Goal: Navigation & Orientation: Find specific page/section

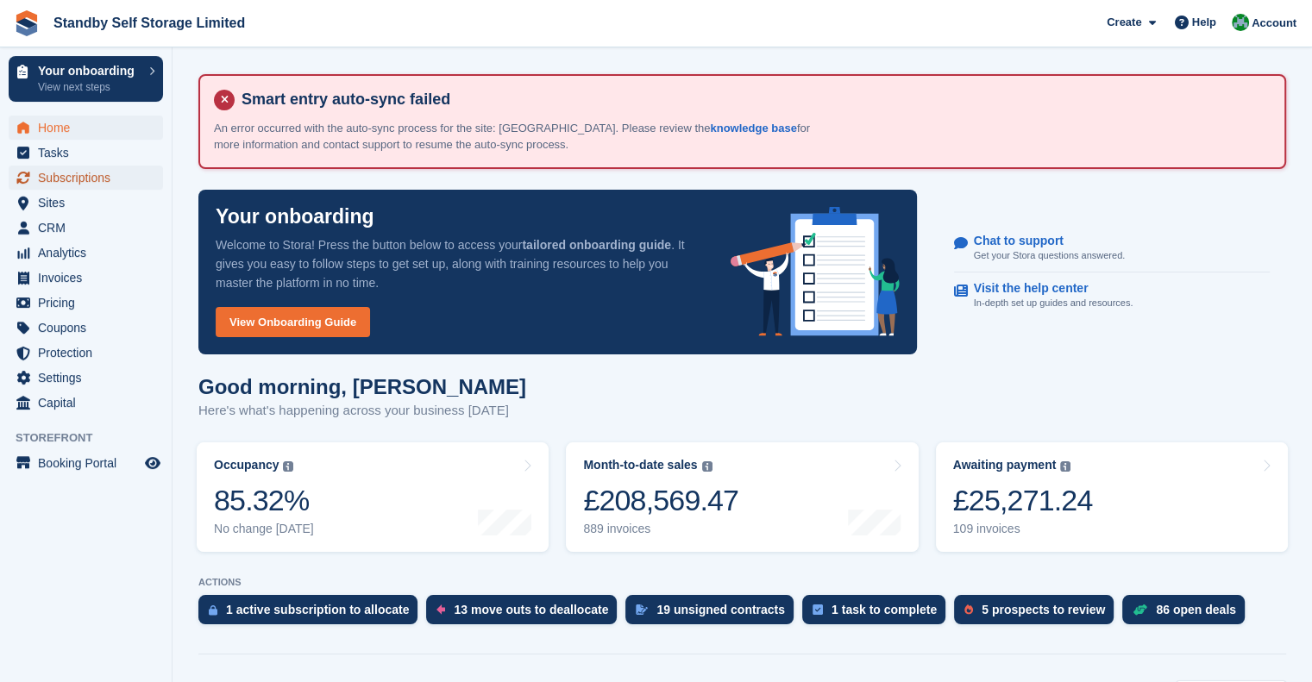
click at [67, 182] on span "Subscriptions" at bounding box center [90, 178] width 104 height 24
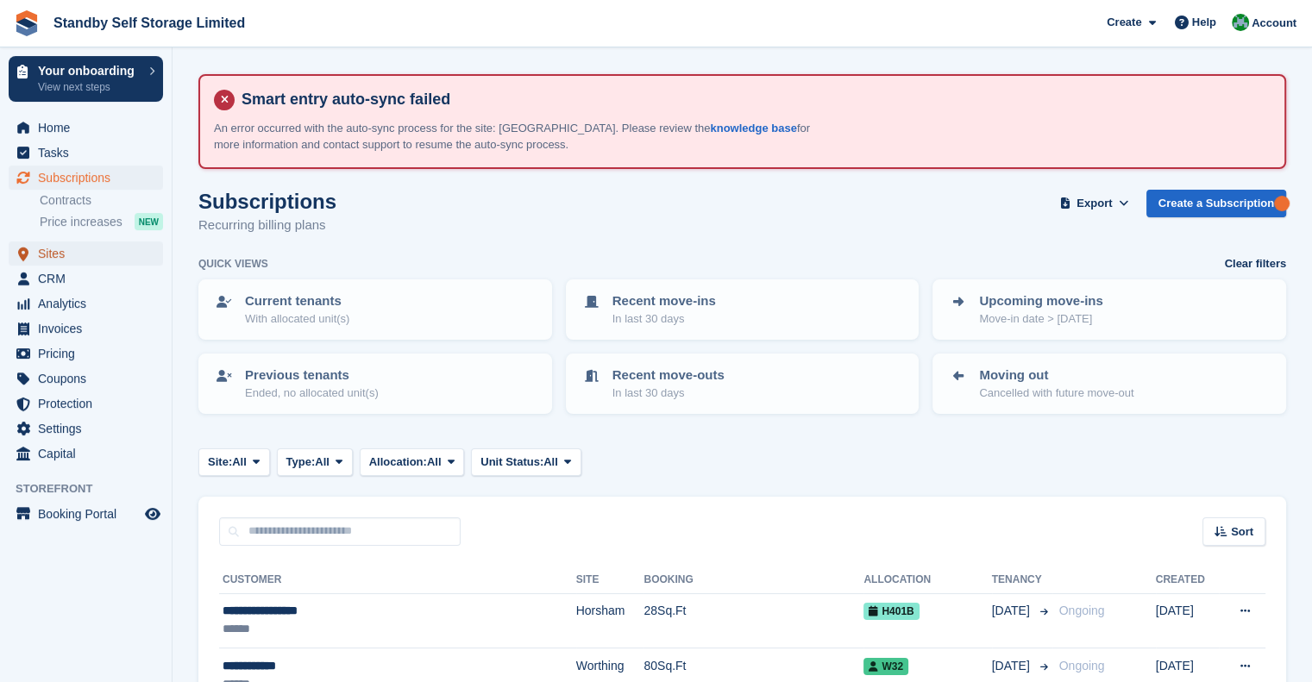
click at [69, 257] on span "Sites" at bounding box center [90, 254] width 104 height 24
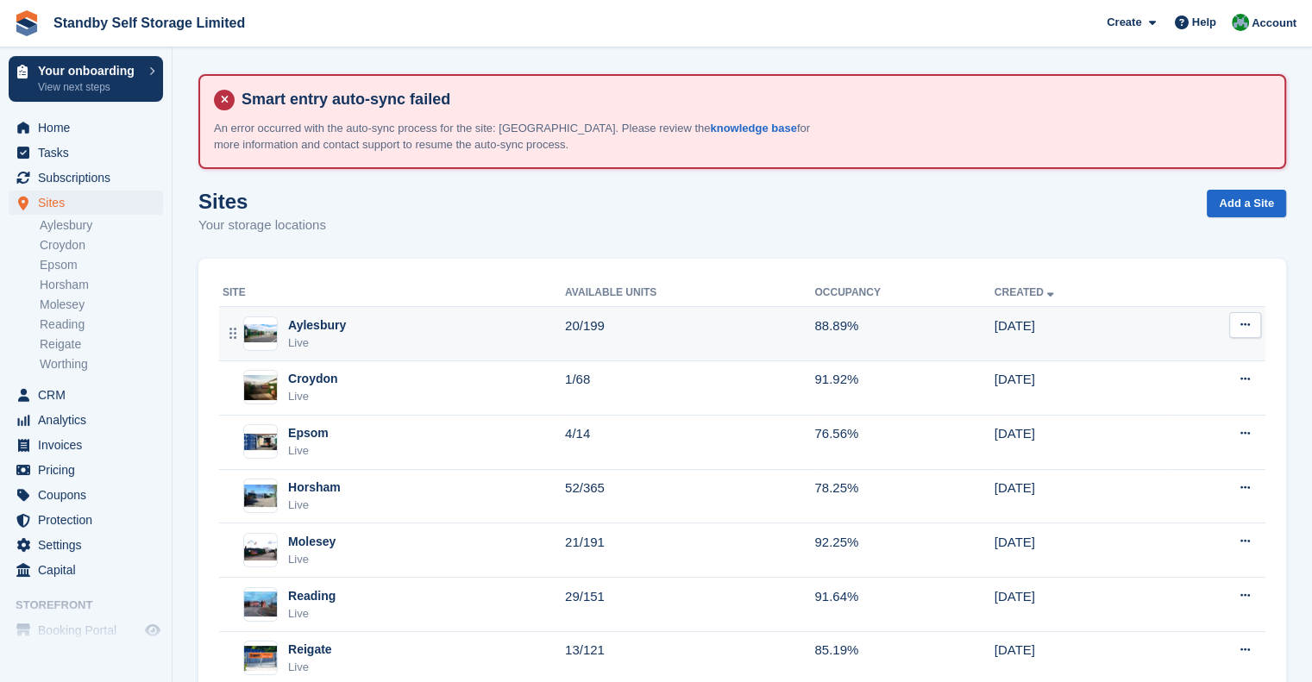
click at [343, 332] on div "Aylesbury Live" at bounding box center [394, 334] width 342 height 35
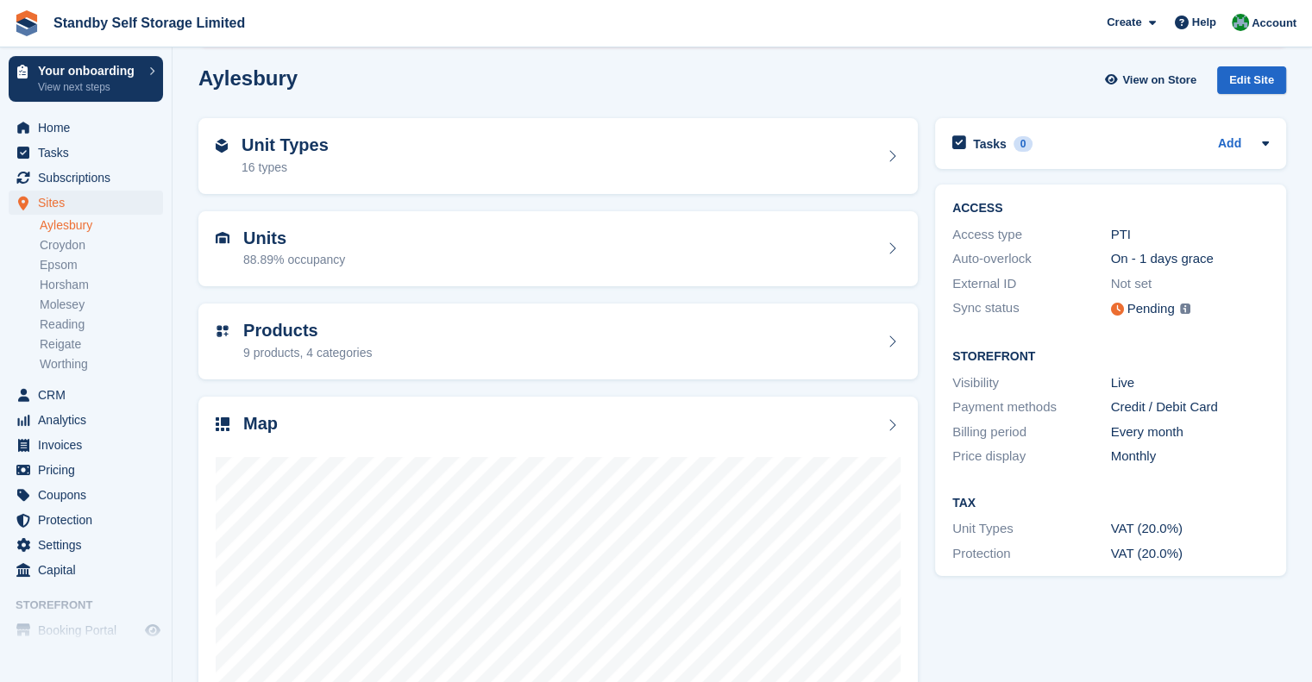
scroll to position [87, 0]
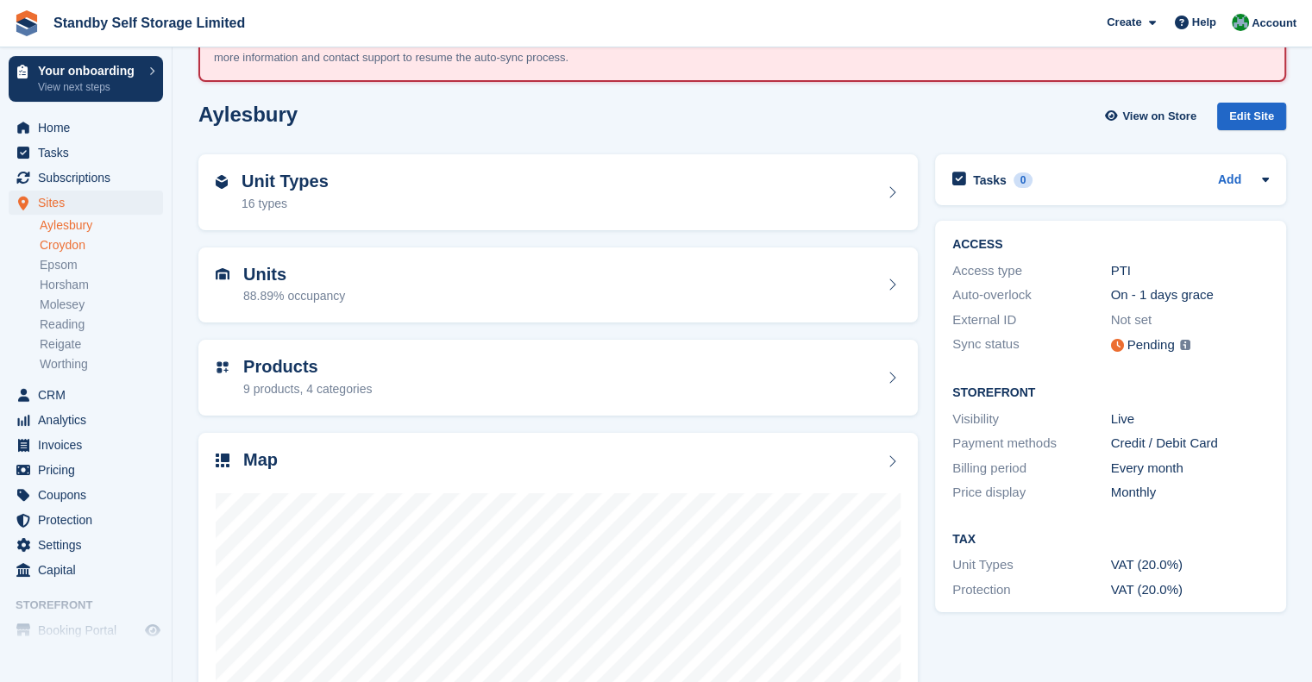
click at [92, 244] on link "Croydon" at bounding box center [101, 245] width 123 height 16
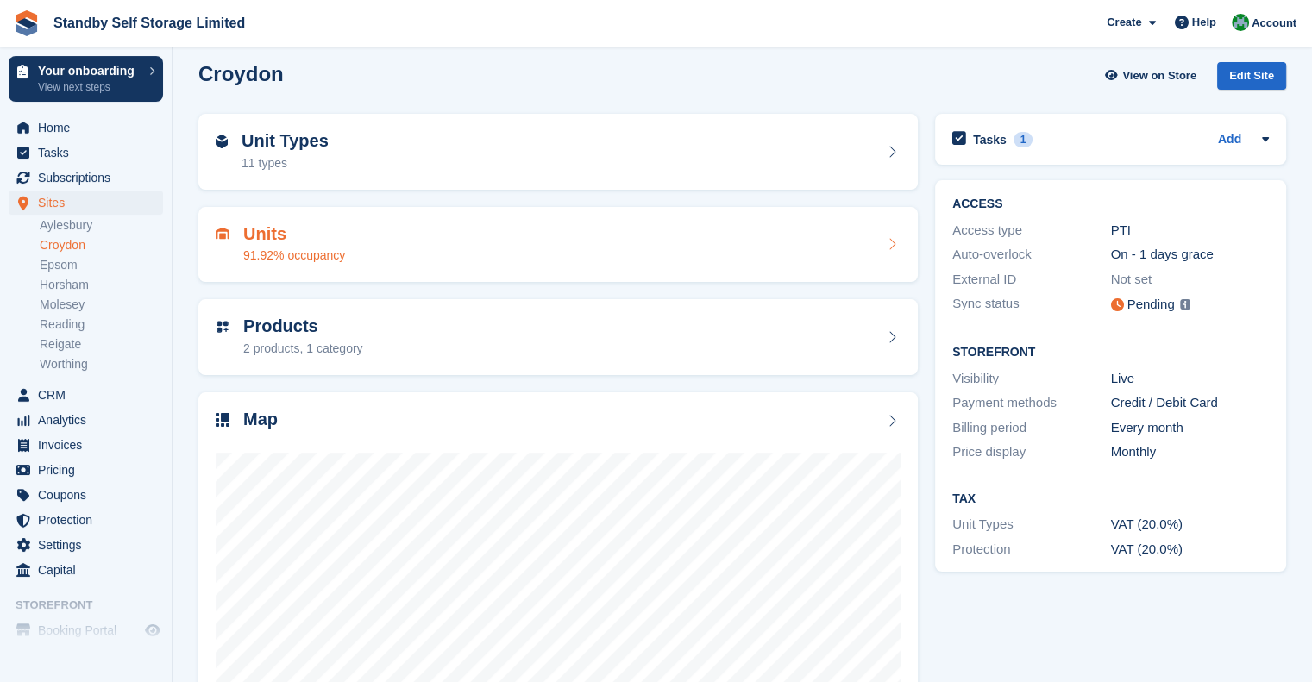
scroll to position [173, 0]
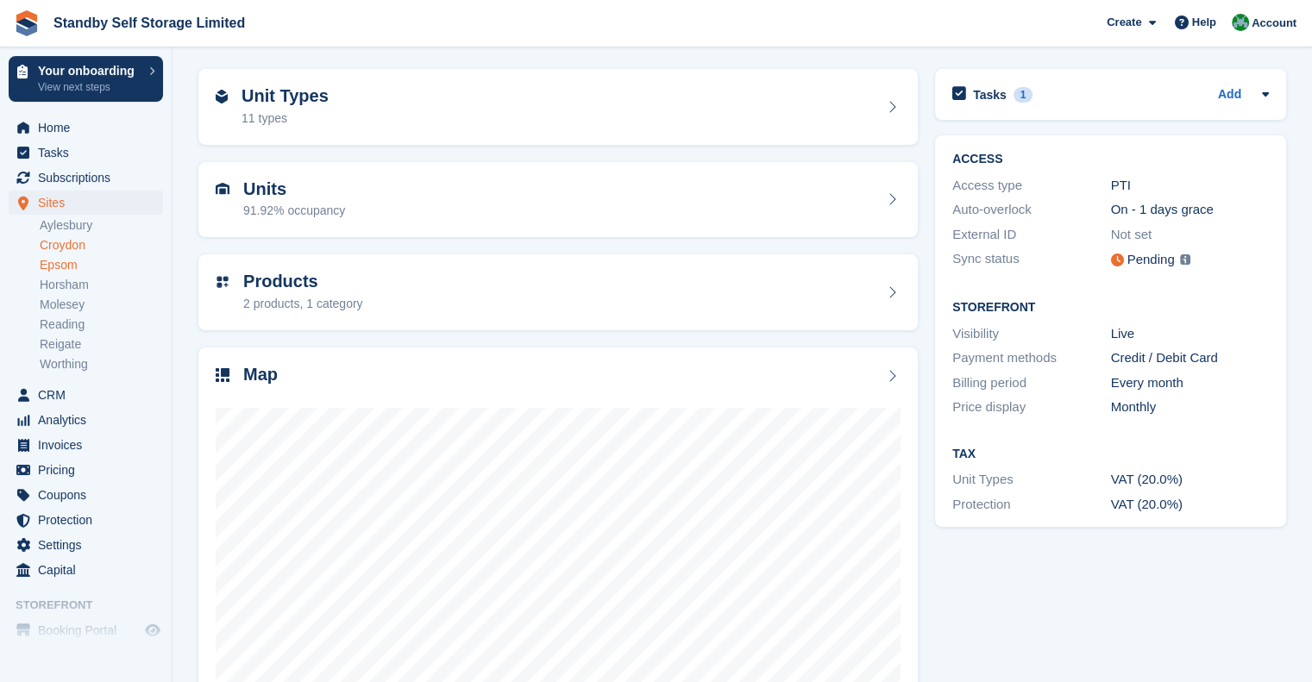
click at [83, 261] on link "Epsom" at bounding box center [101, 265] width 123 height 16
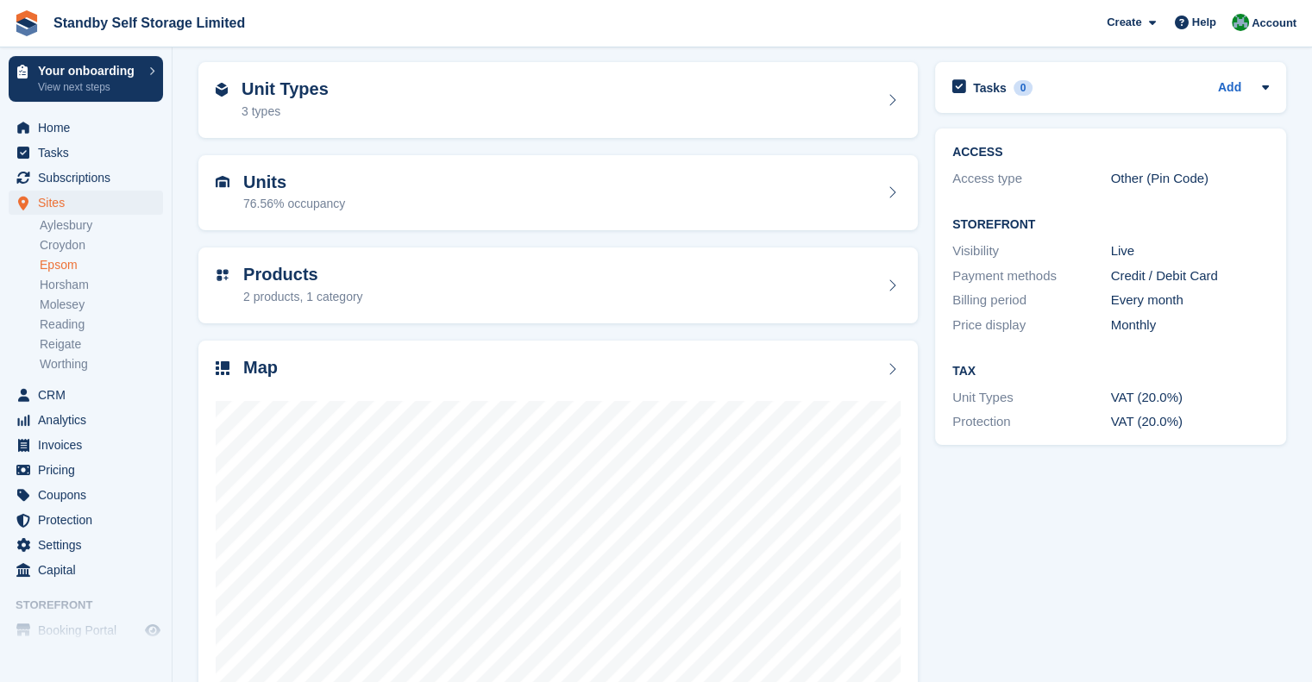
scroll to position [173, 0]
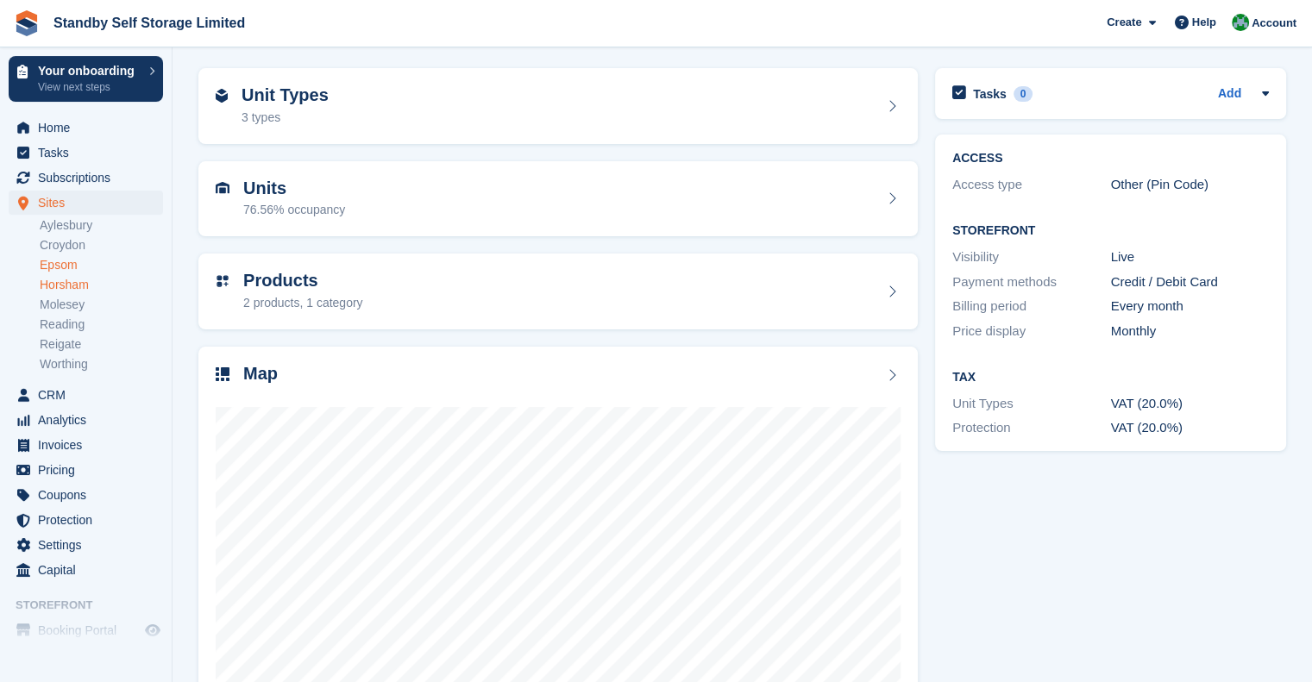
click at [74, 282] on link "Horsham" at bounding box center [101, 285] width 123 height 16
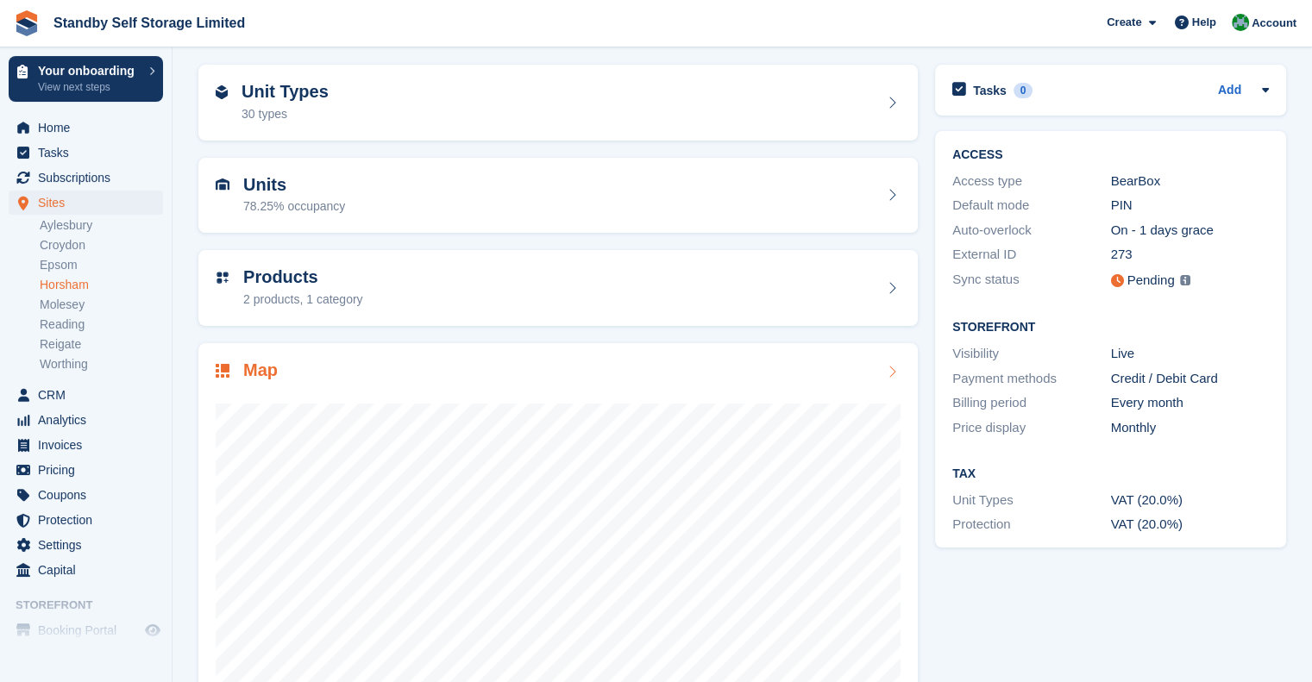
scroll to position [260, 0]
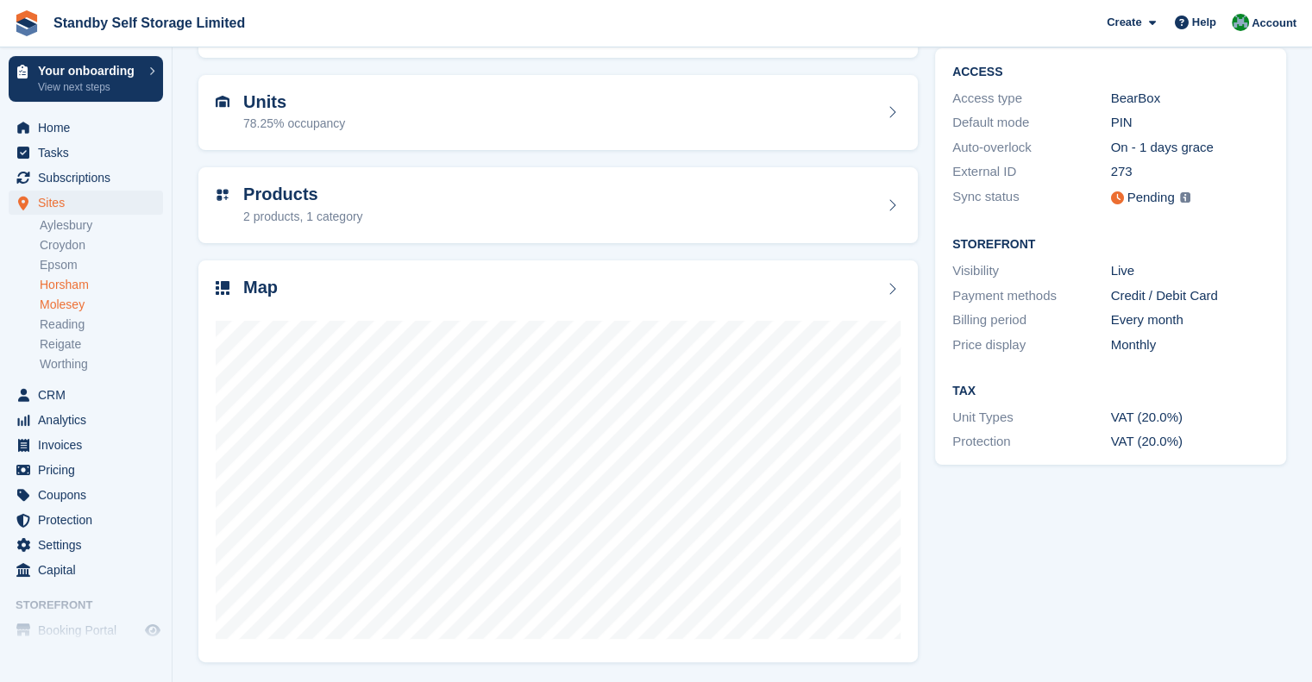
click at [78, 299] on link "Molesey" at bounding box center [101, 305] width 123 height 16
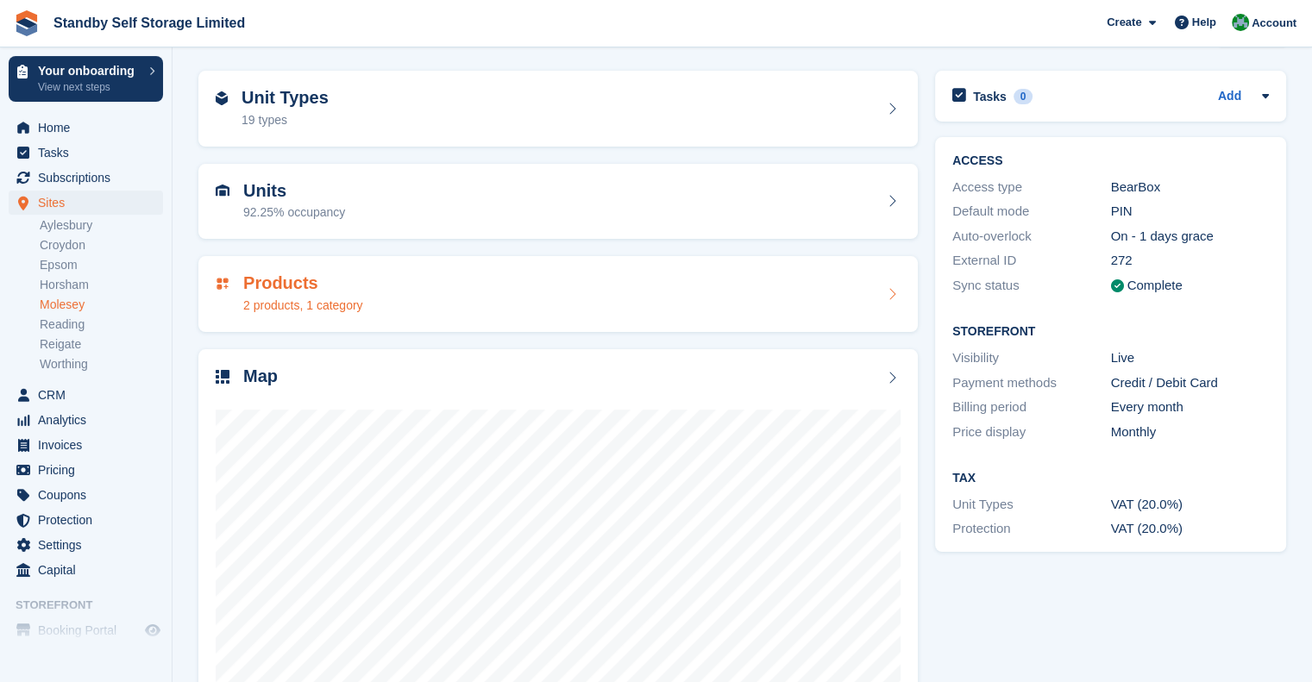
scroll to position [260, 0]
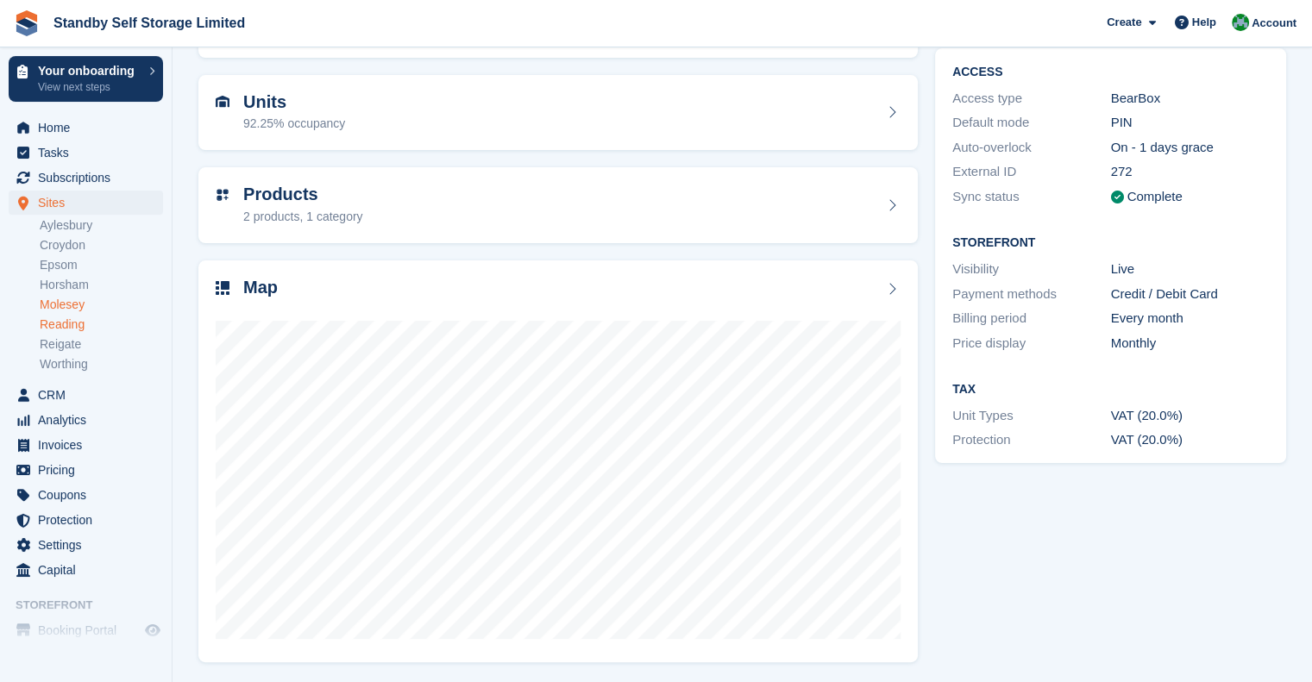
click at [62, 325] on link "Reading" at bounding box center [101, 325] width 123 height 16
click at [56, 342] on link "Reigate" at bounding box center [101, 344] width 123 height 16
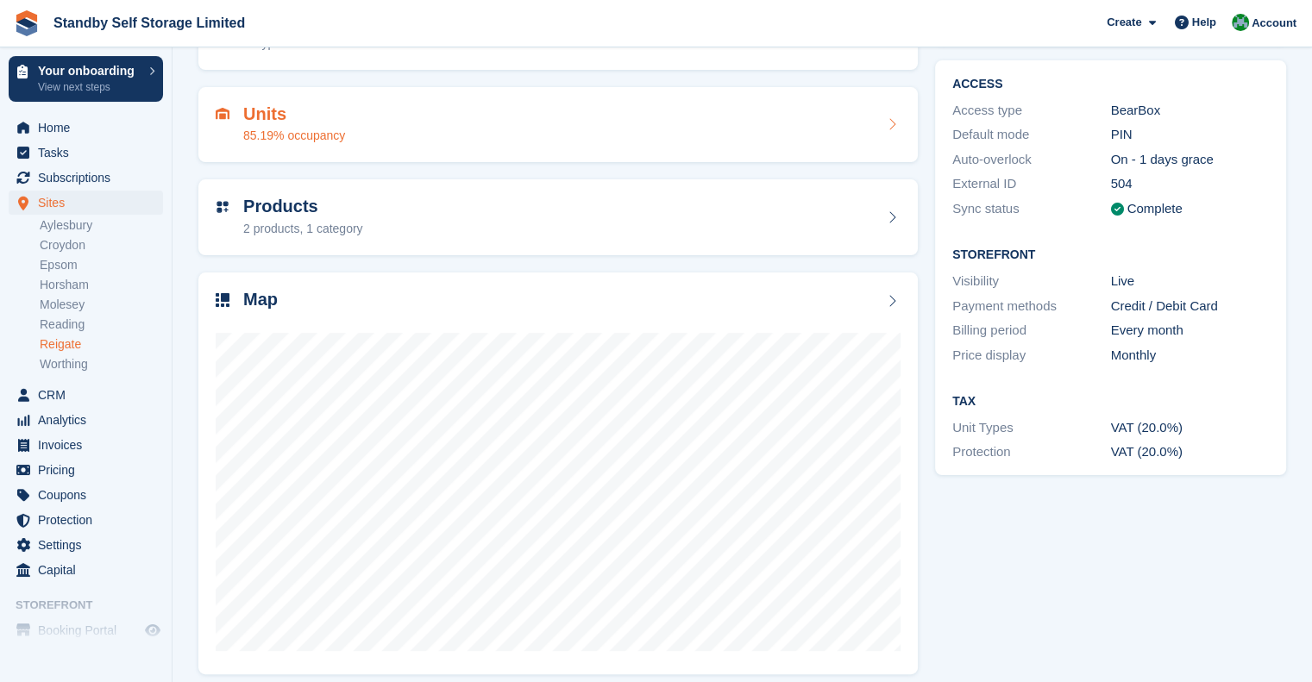
scroll to position [260, 0]
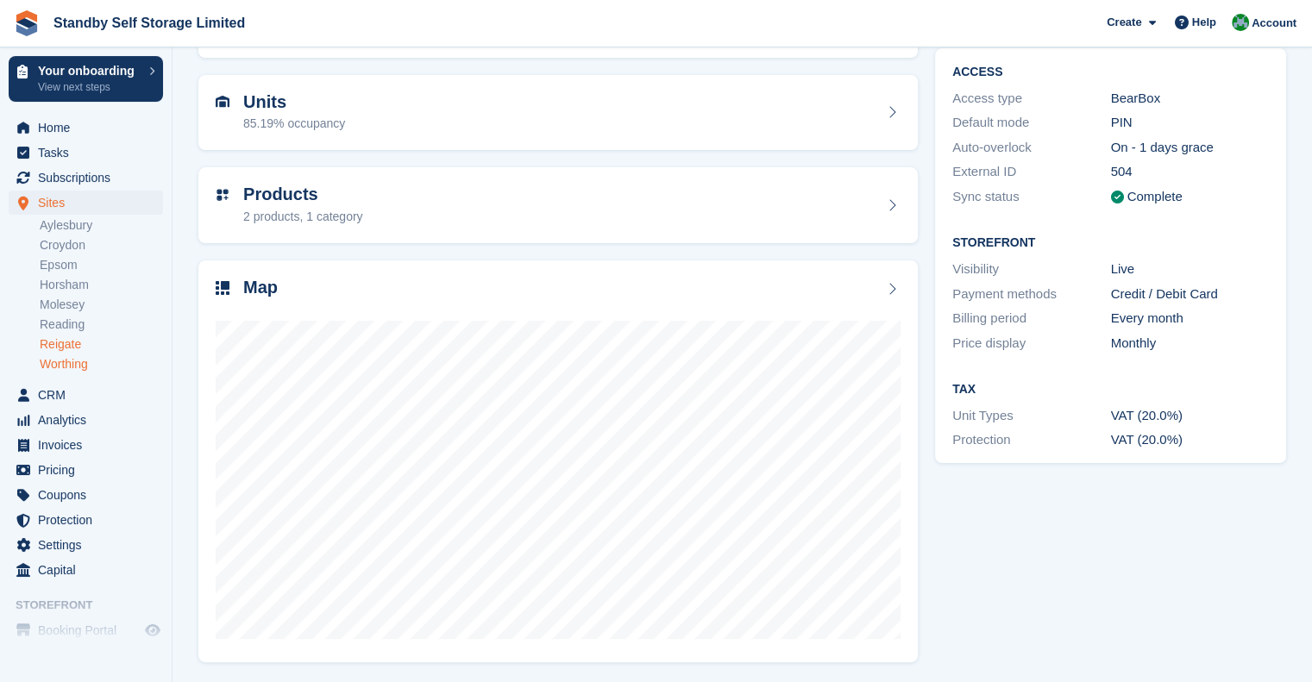
click at [90, 361] on link "Worthing" at bounding box center [101, 364] width 123 height 16
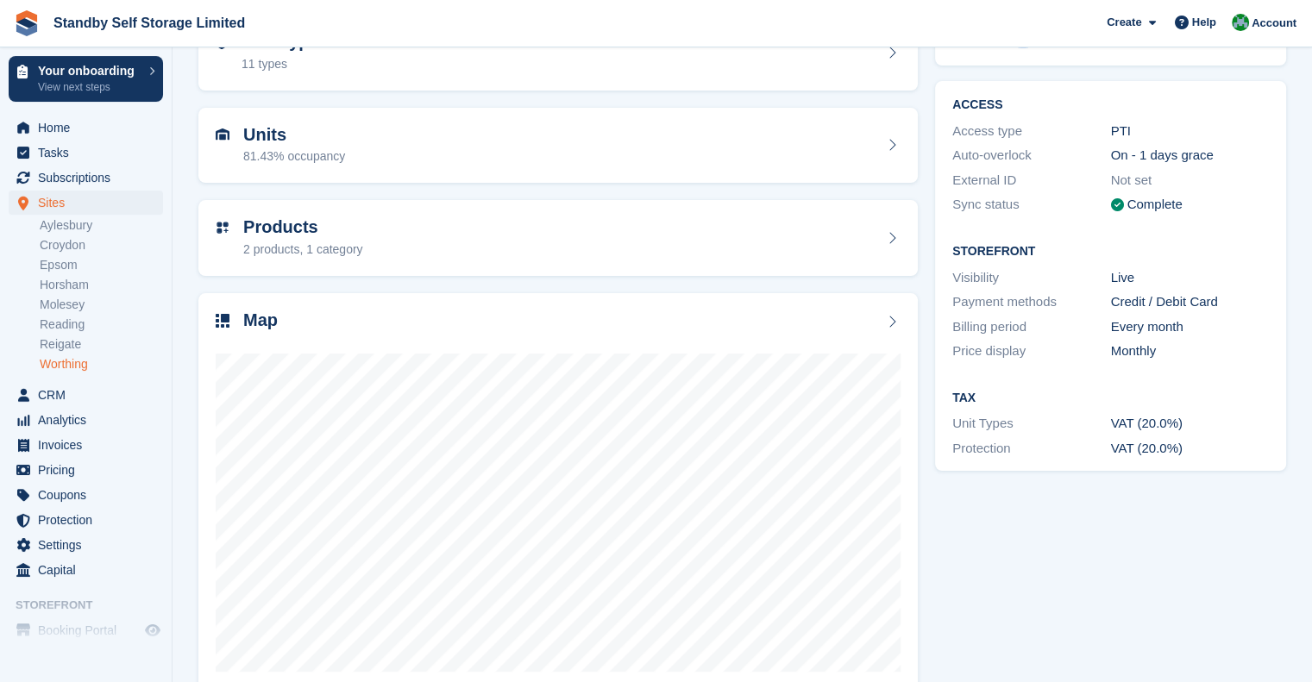
scroll to position [260, 0]
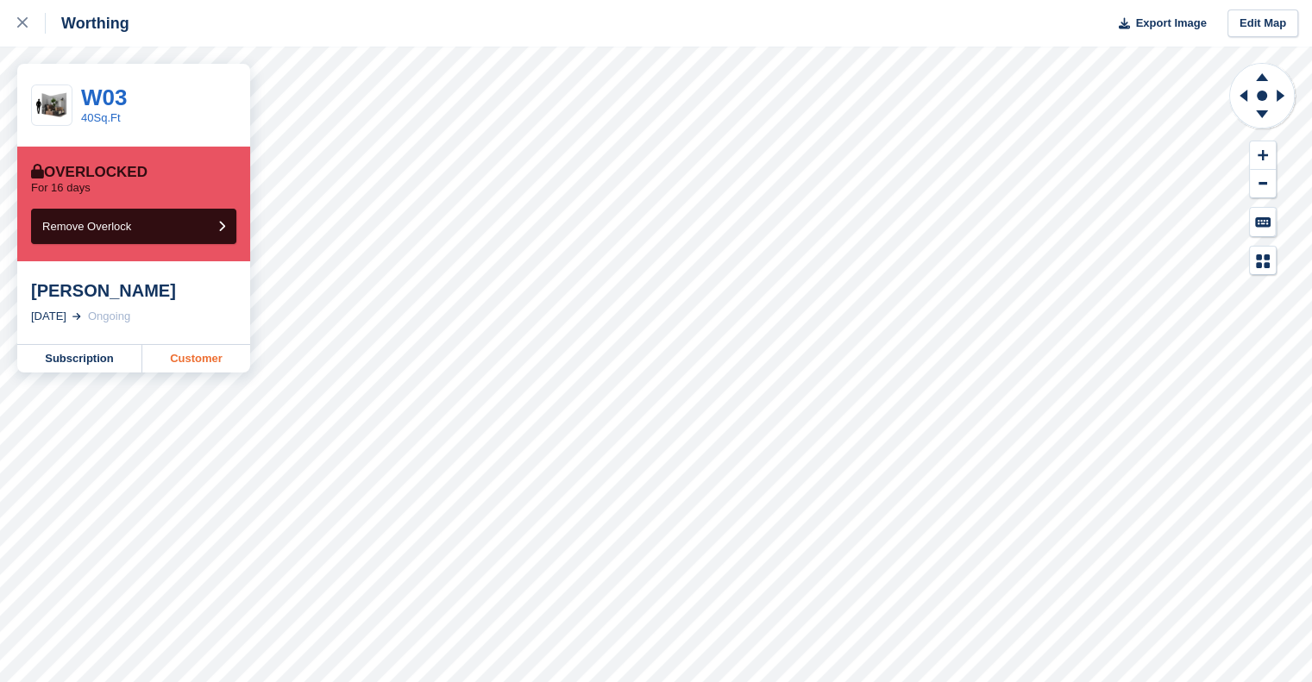
click at [193, 366] on link "Customer" at bounding box center [196, 359] width 108 height 28
click at [28, 23] on div at bounding box center [31, 23] width 28 height 21
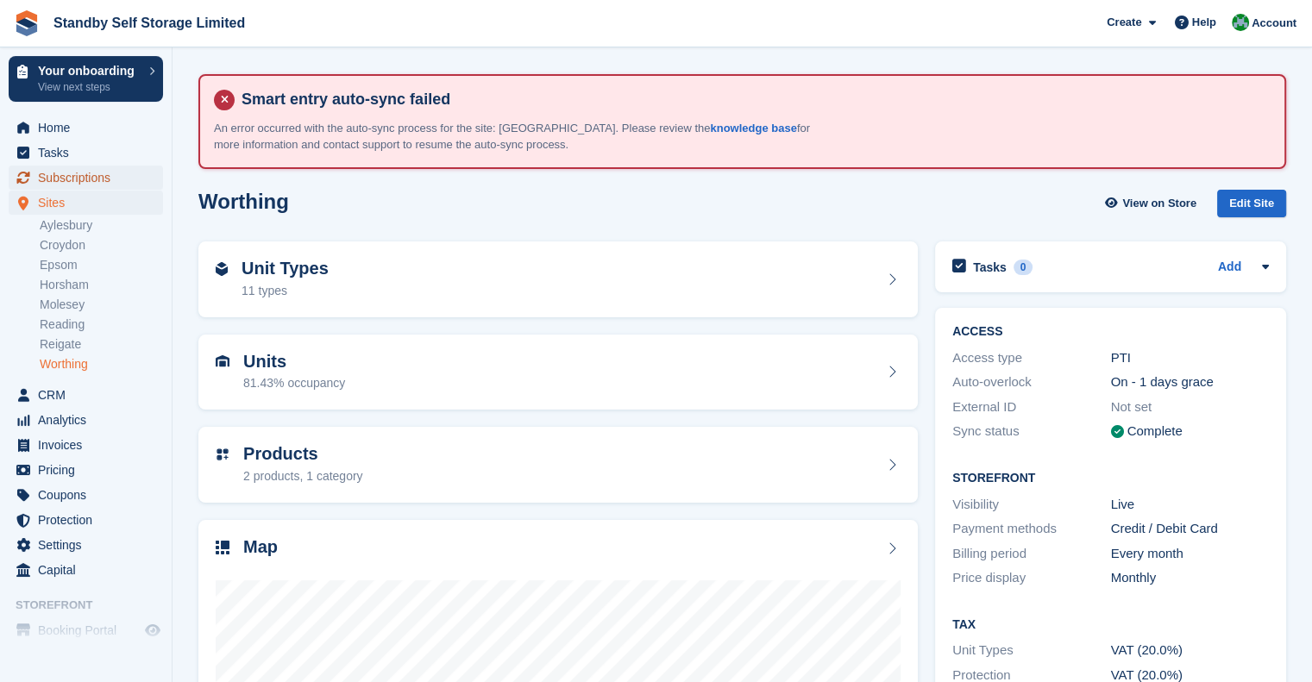
click at [60, 171] on span "Subscriptions" at bounding box center [90, 178] width 104 height 24
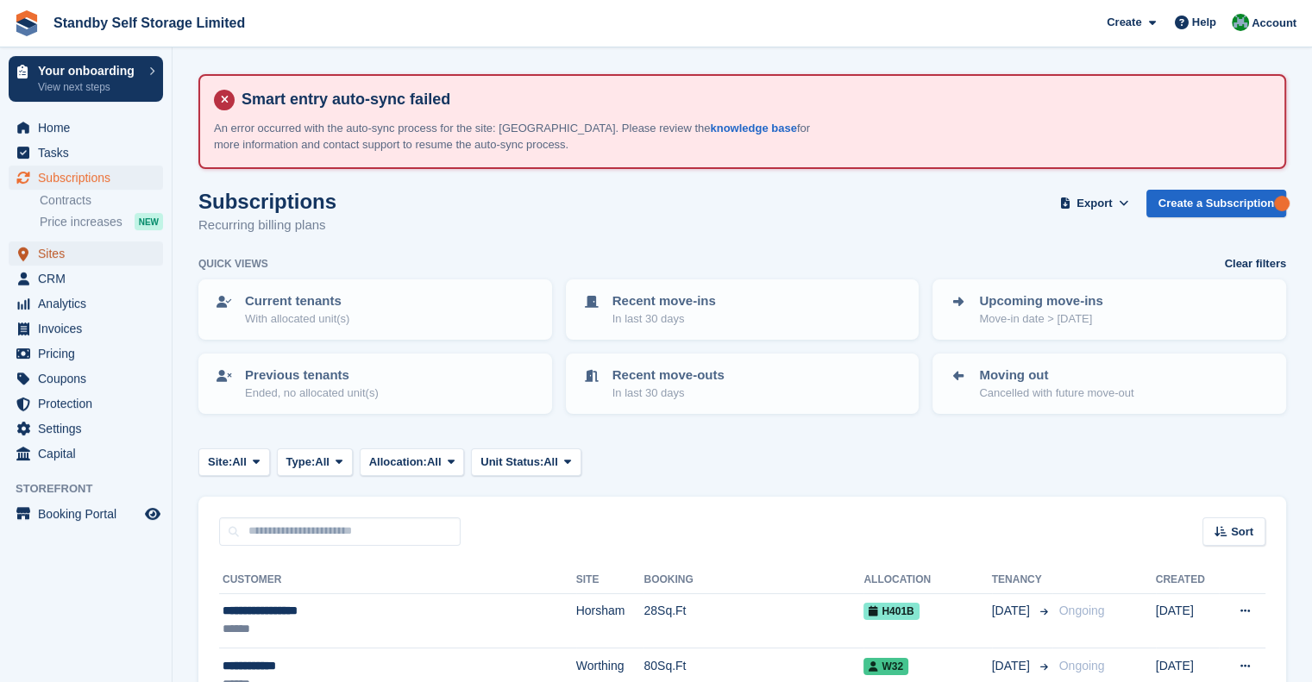
click at [68, 249] on span "Sites" at bounding box center [90, 254] width 104 height 24
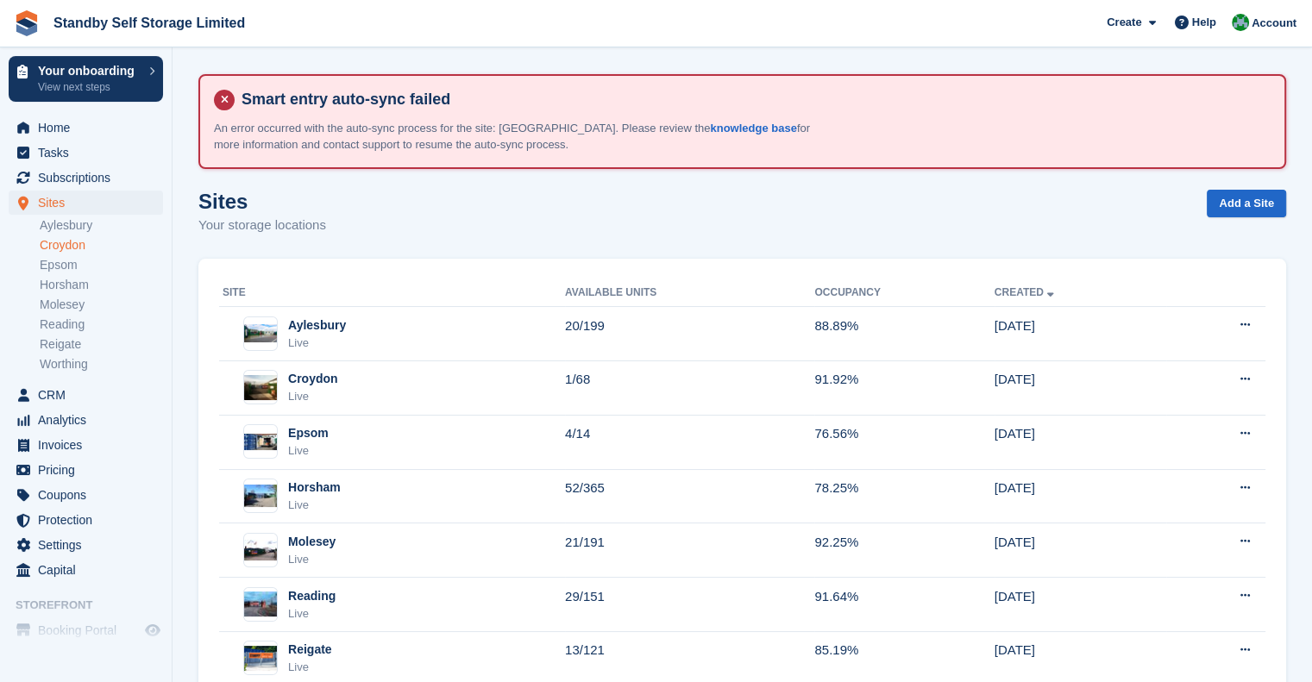
click at [78, 247] on link "Croydon" at bounding box center [101, 245] width 123 height 16
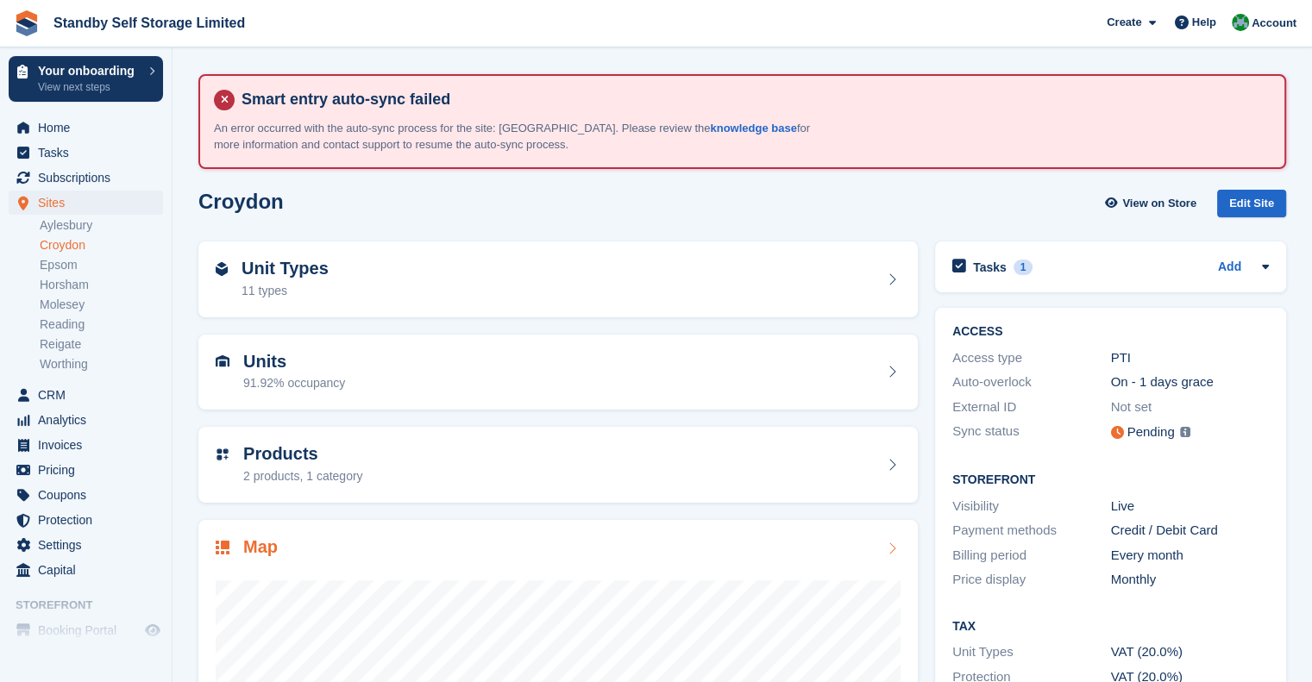
click at [324, 537] on div "Map" at bounding box center [558, 548] width 685 height 23
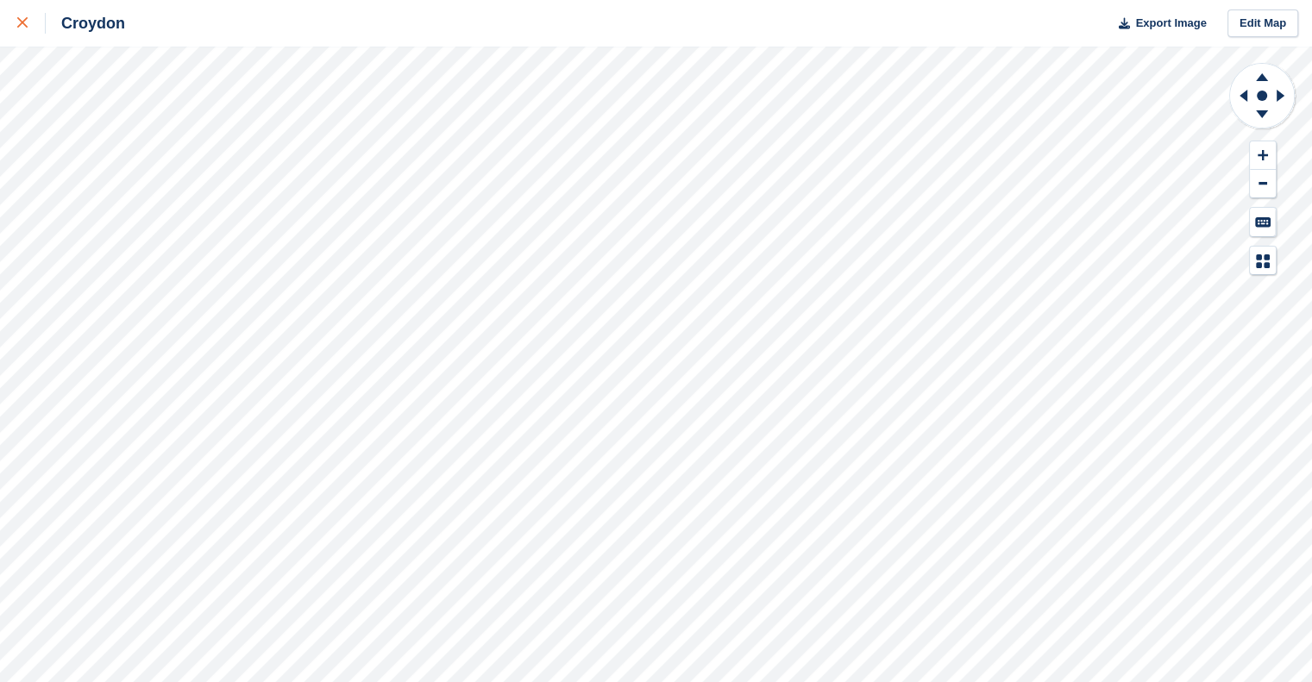
click at [28, 14] on div at bounding box center [31, 23] width 28 height 21
click at [29, 26] on div at bounding box center [31, 23] width 28 height 21
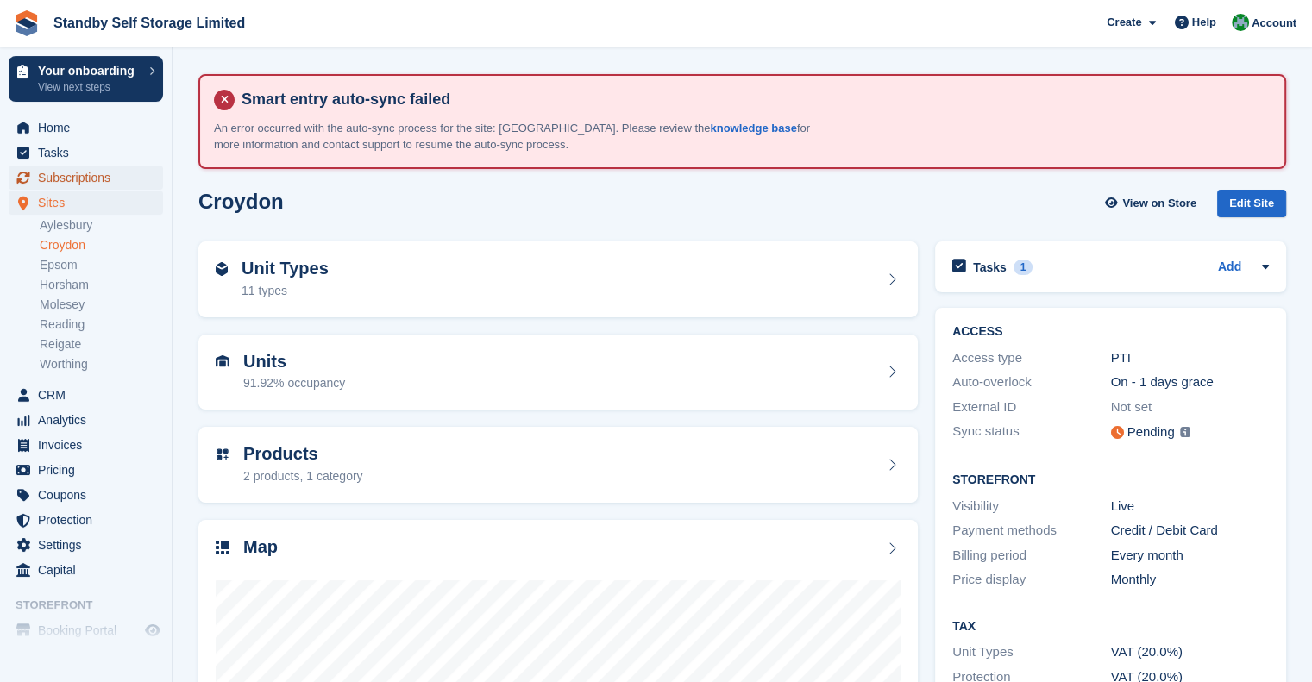
click at [73, 182] on span "Subscriptions" at bounding box center [90, 178] width 104 height 24
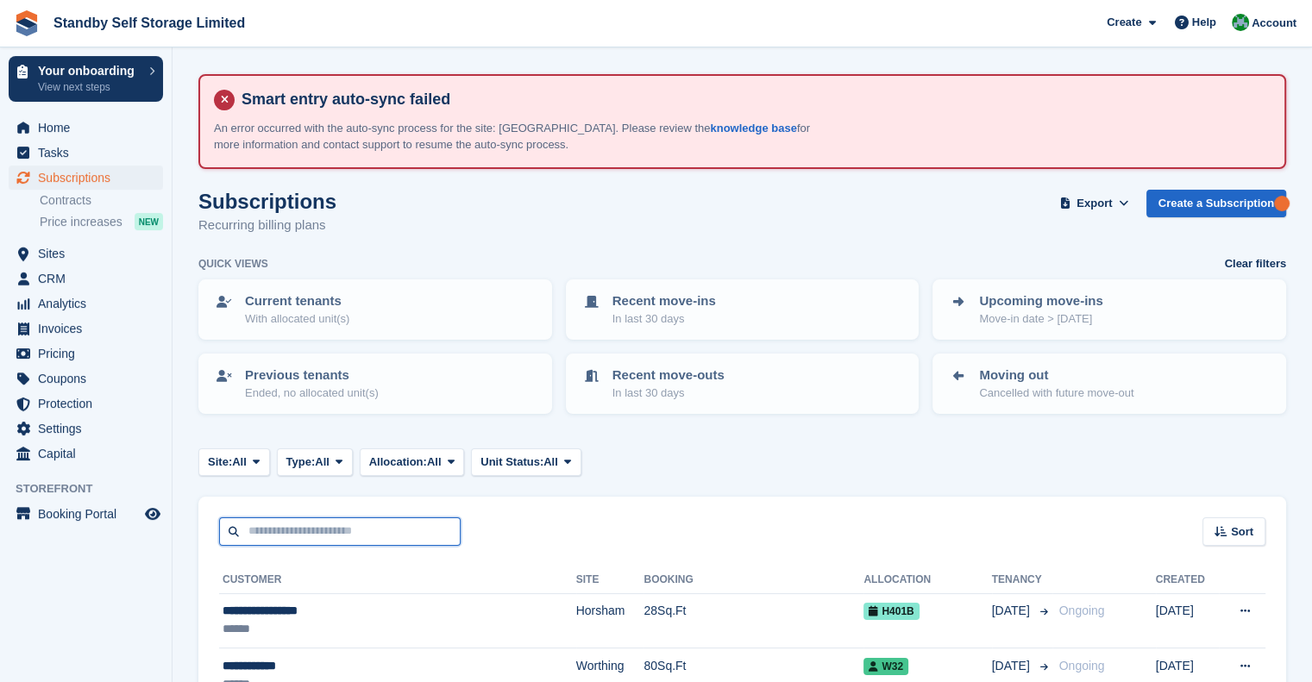
click at [305, 530] on input "text" at bounding box center [340, 532] width 242 height 28
type input "******"
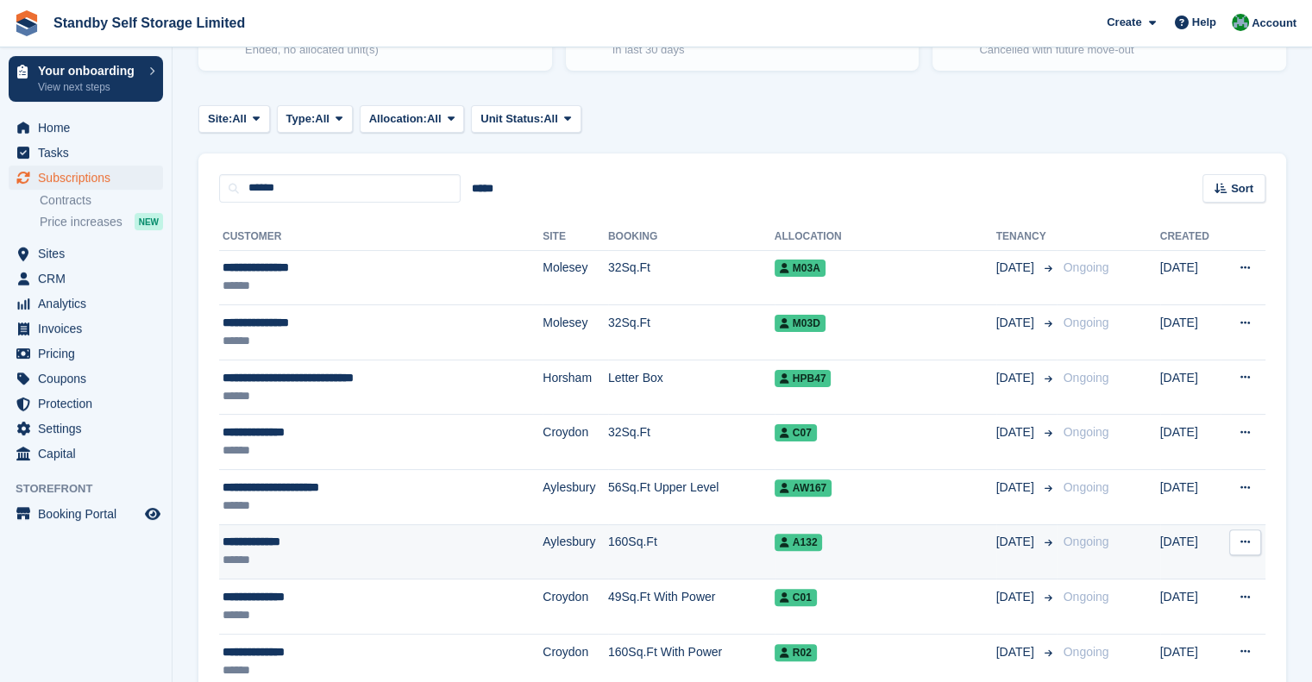
scroll to position [345, 0]
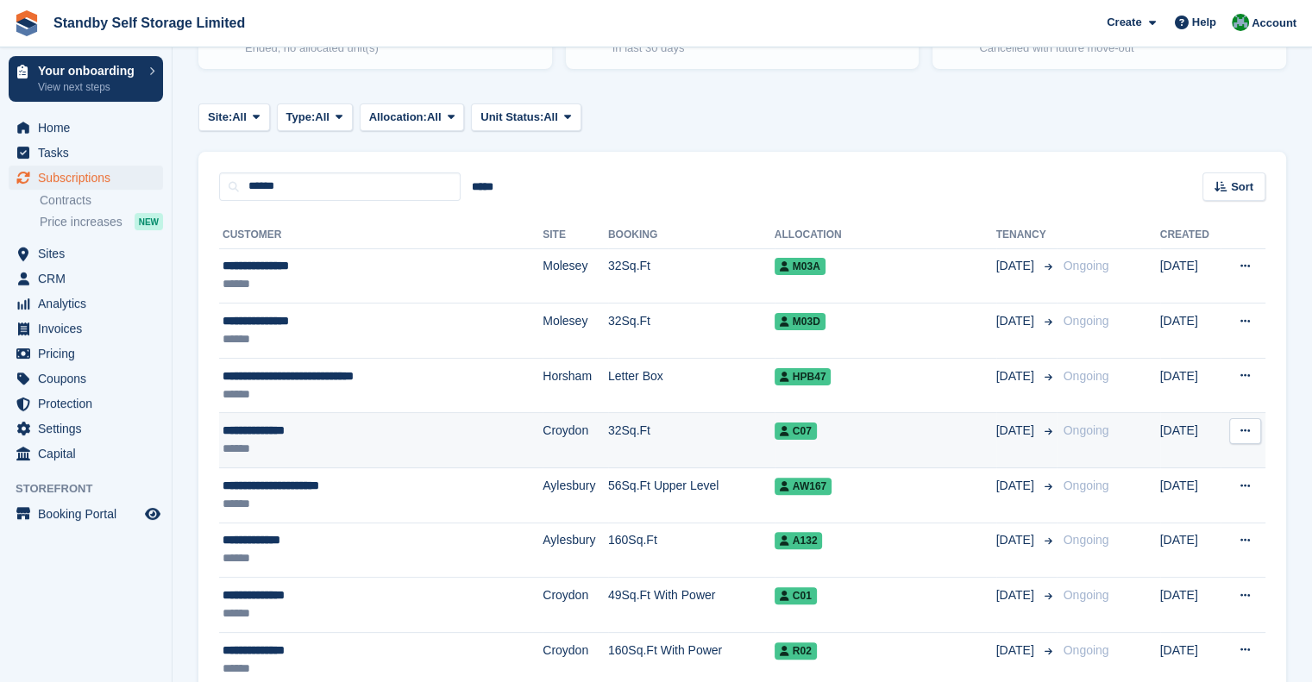
click at [337, 436] on div "**********" at bounding box center [352, 431] width 259 height 18
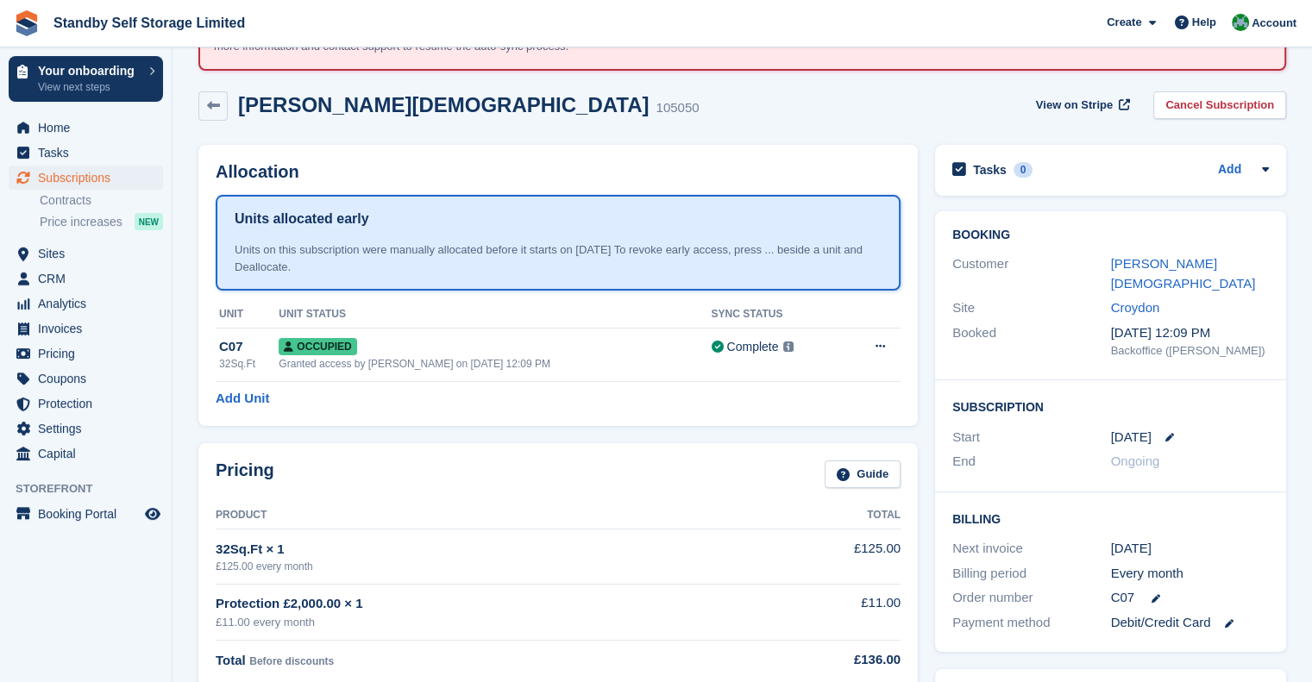
scroll to position [100, 0]
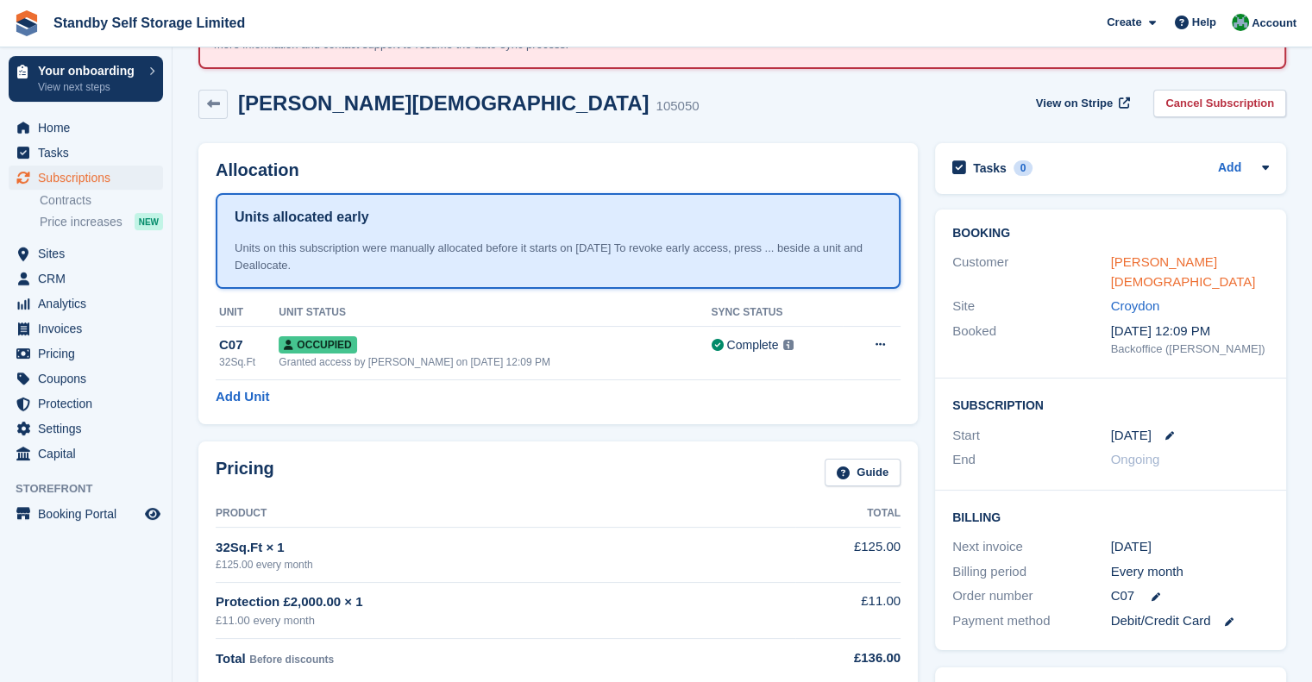
click at [1194, 257] on link "Mohammed Islam" at bounding box center [1183, 271] width 145 height 35
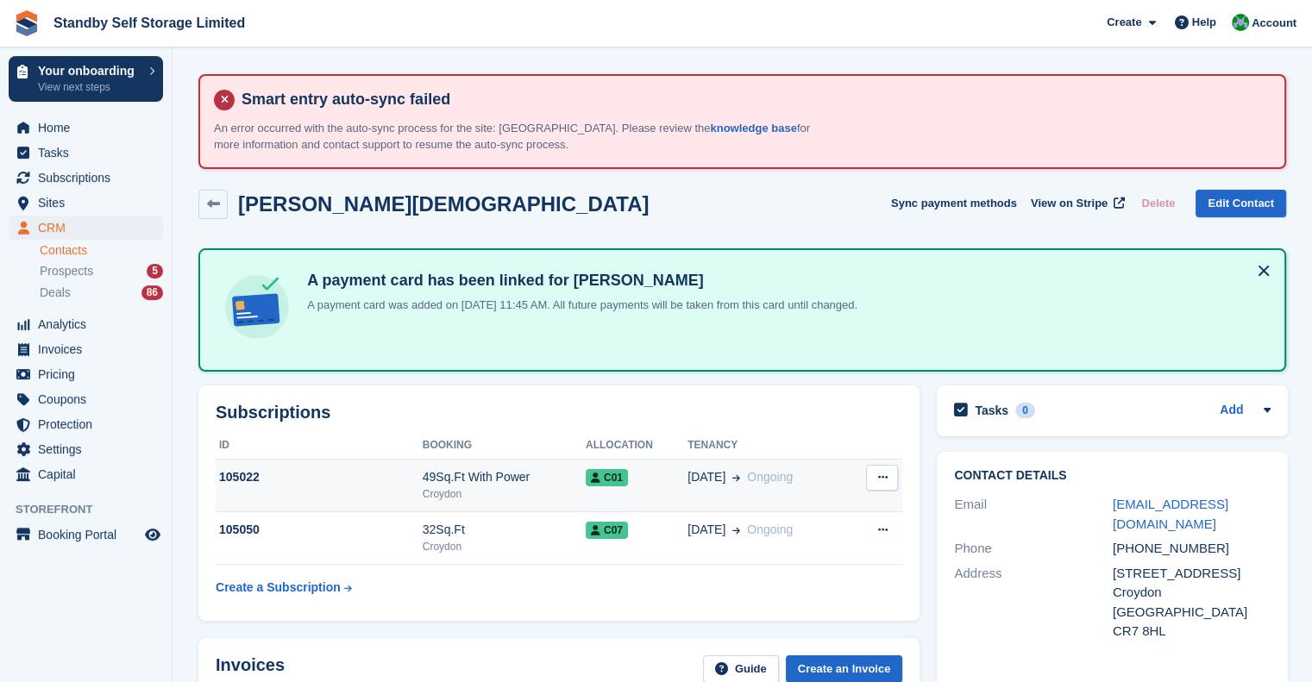
click at [476, 482] on div "49Sq.Ft With Power" at bounding box center [504, 477] width 163 height 18
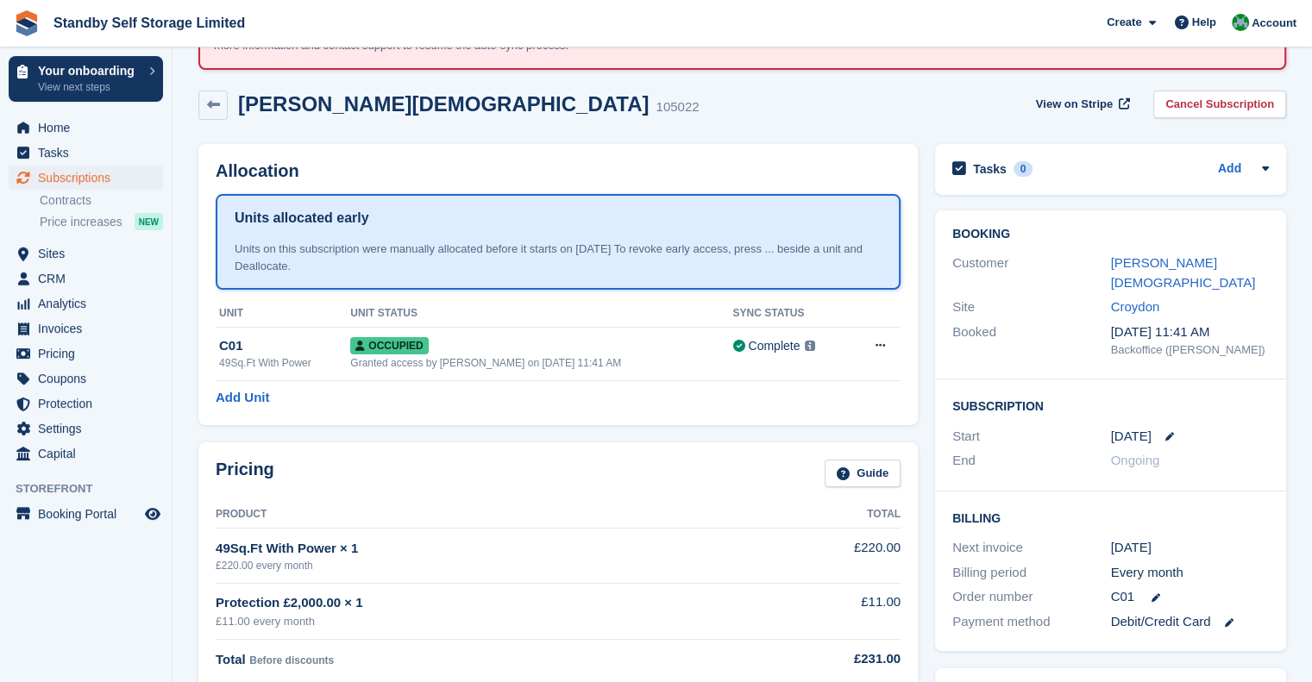
scroll to position [86, 0]
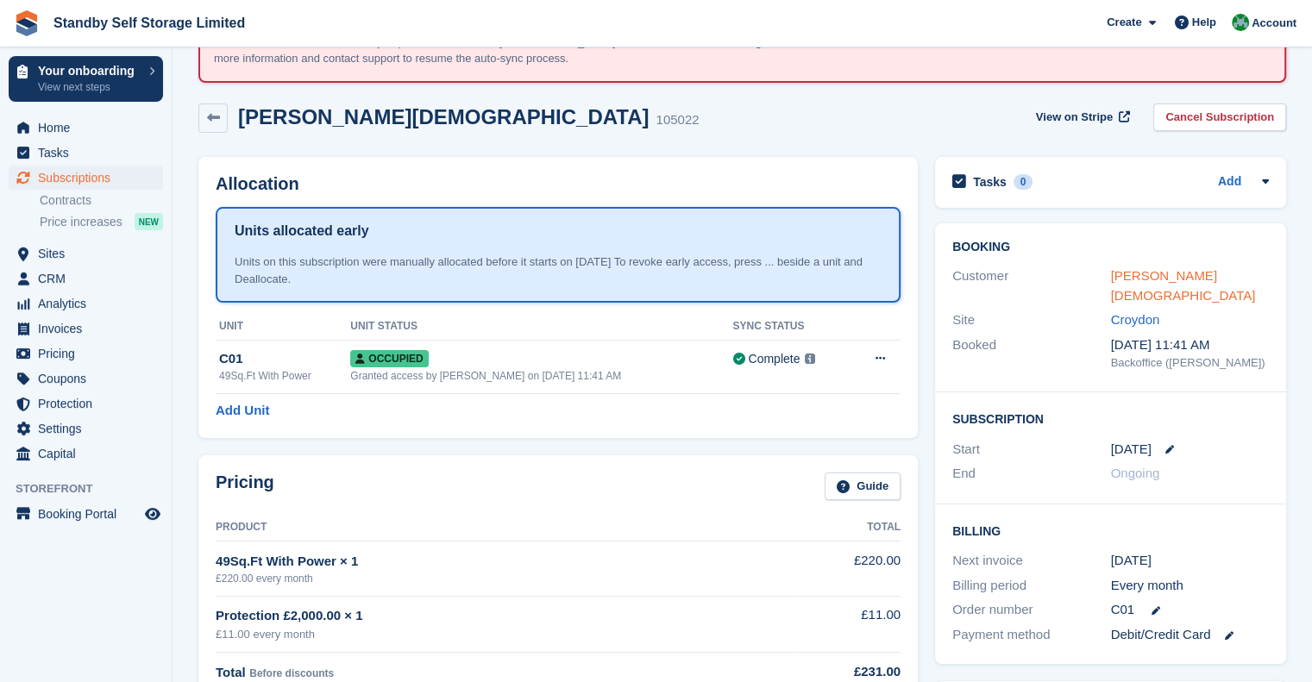
click at [1177, 273] on link "[PERSON_NAME][DEMOGRAPHIC_DATA]" at bounding box center [1183, 285] width 145 height 35
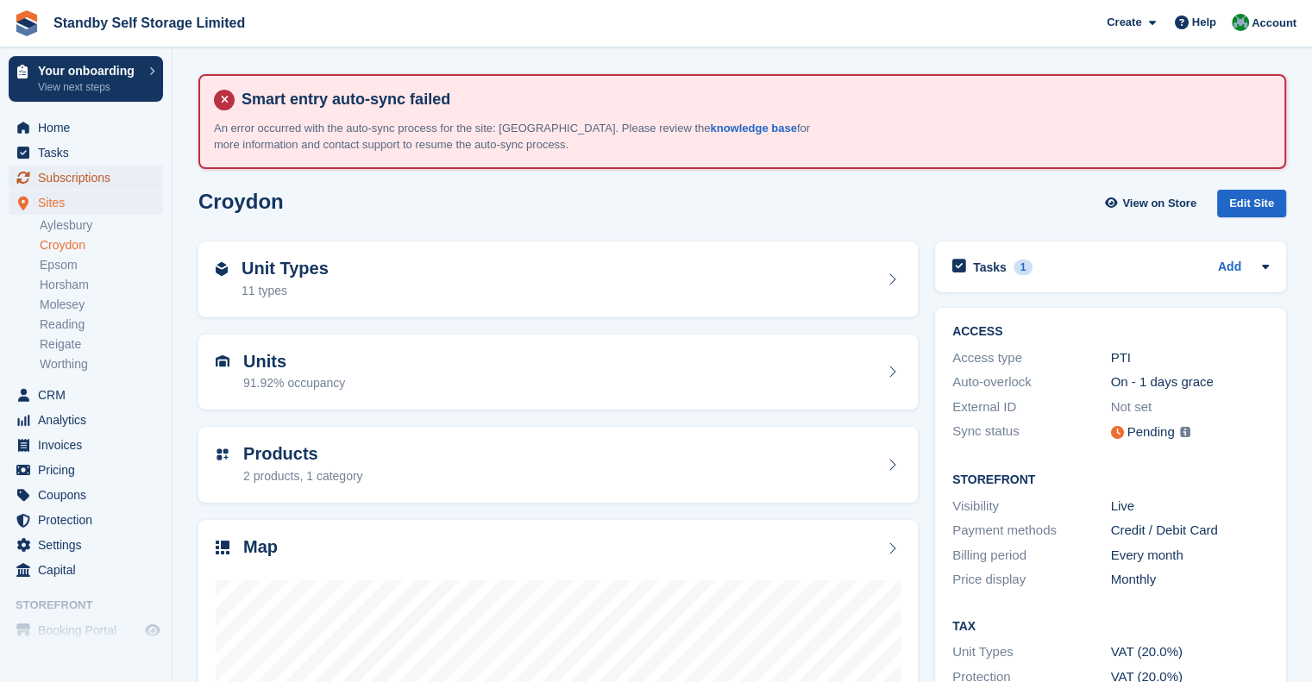
click at [96, 178] on span "Subscriptions" at bounding box center [90, 178] width 104 height 24
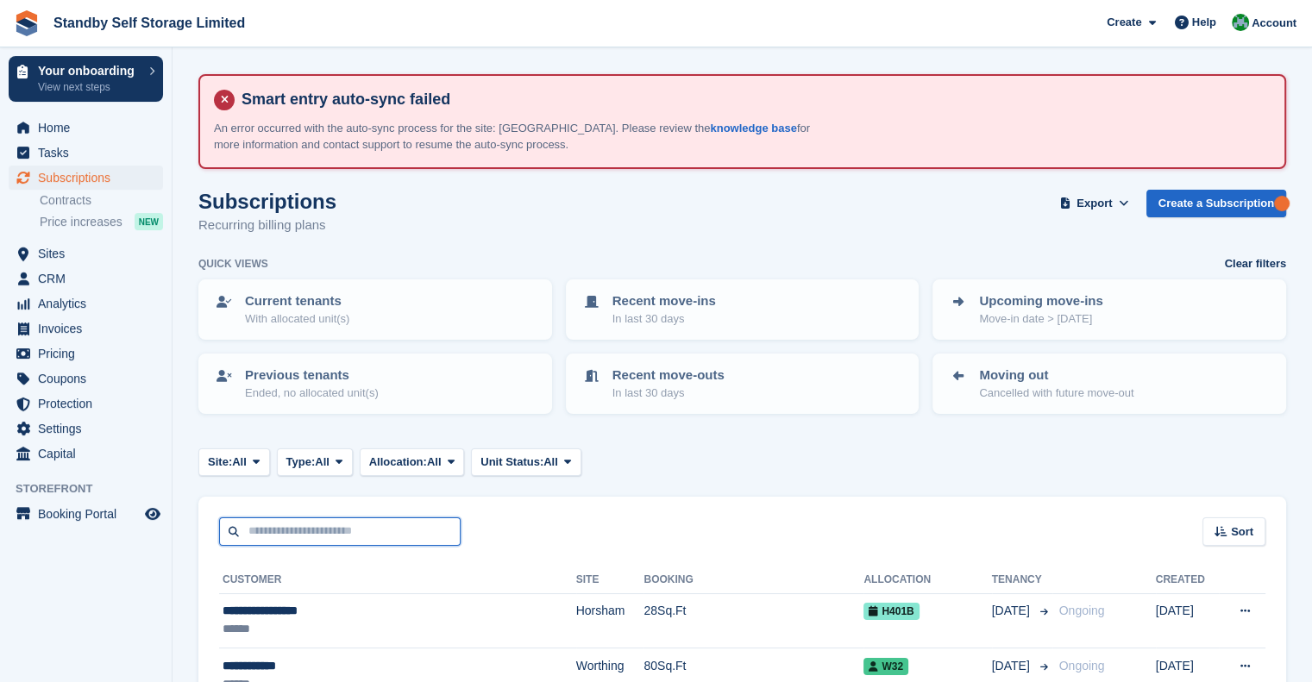
click at [293, 524] on input "text" at bounding box center [340, 532] width 242 height 28
type input "*****"
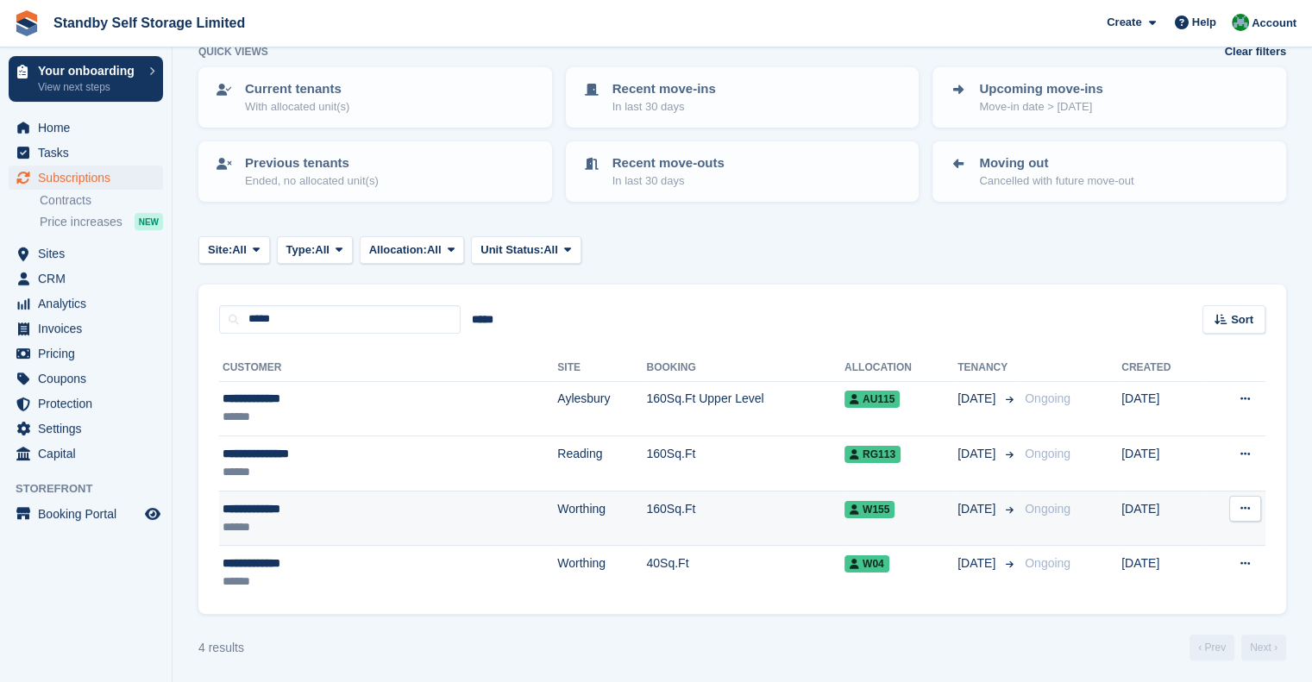
scroll to position [214, 0]
click at [300, 518] on div "******" at bounding box center [322, 526] width 198 height 18
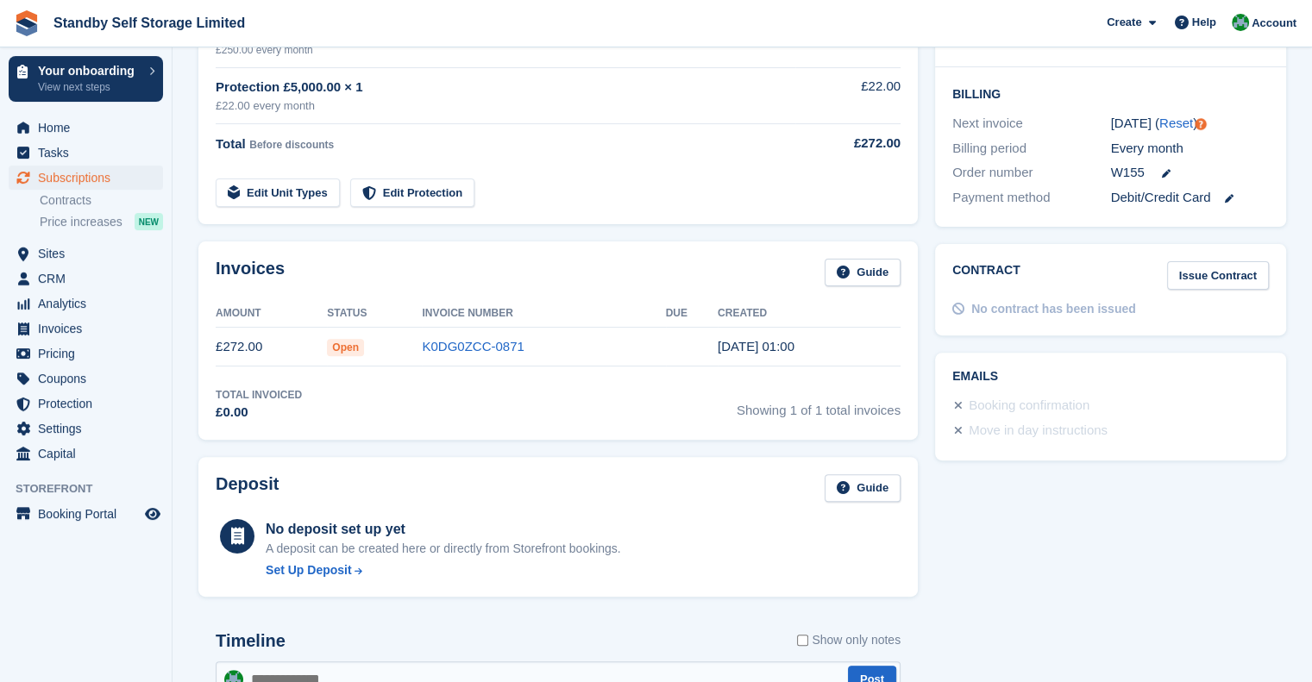
scroll to position [518, 0]
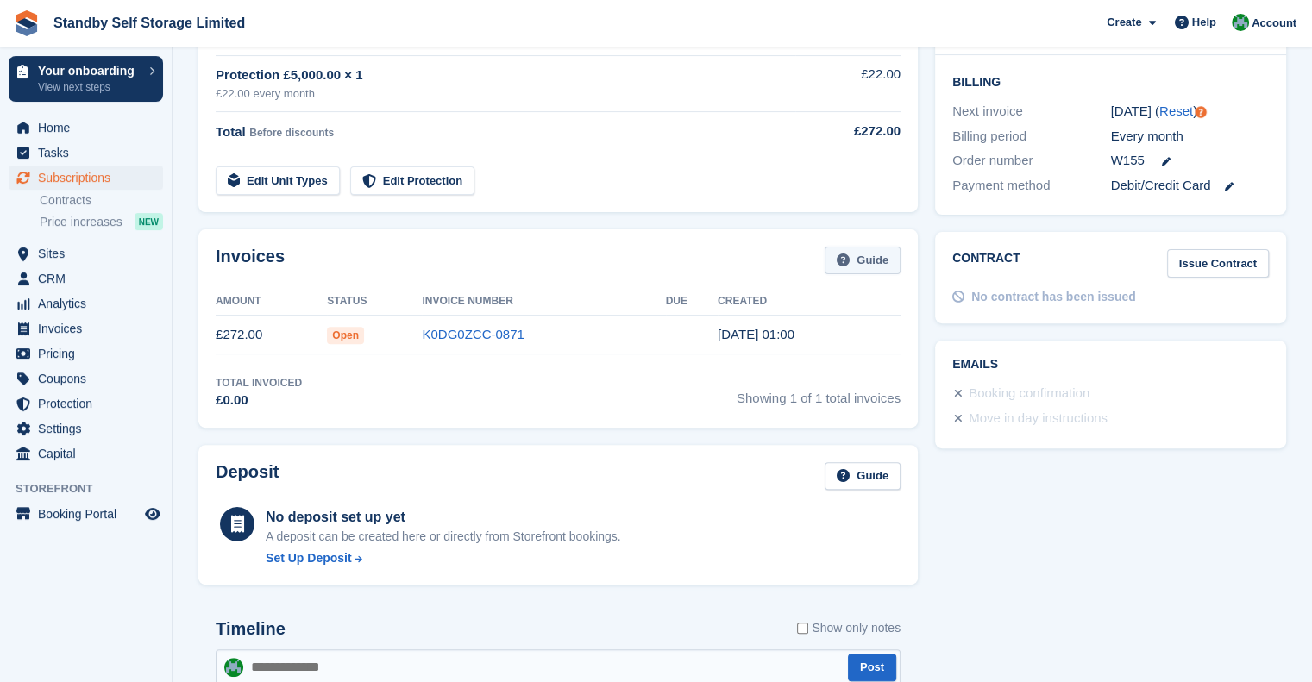
click at [876, 265] on link "Guide" at bounding box center [863, 261] width 76 height 28
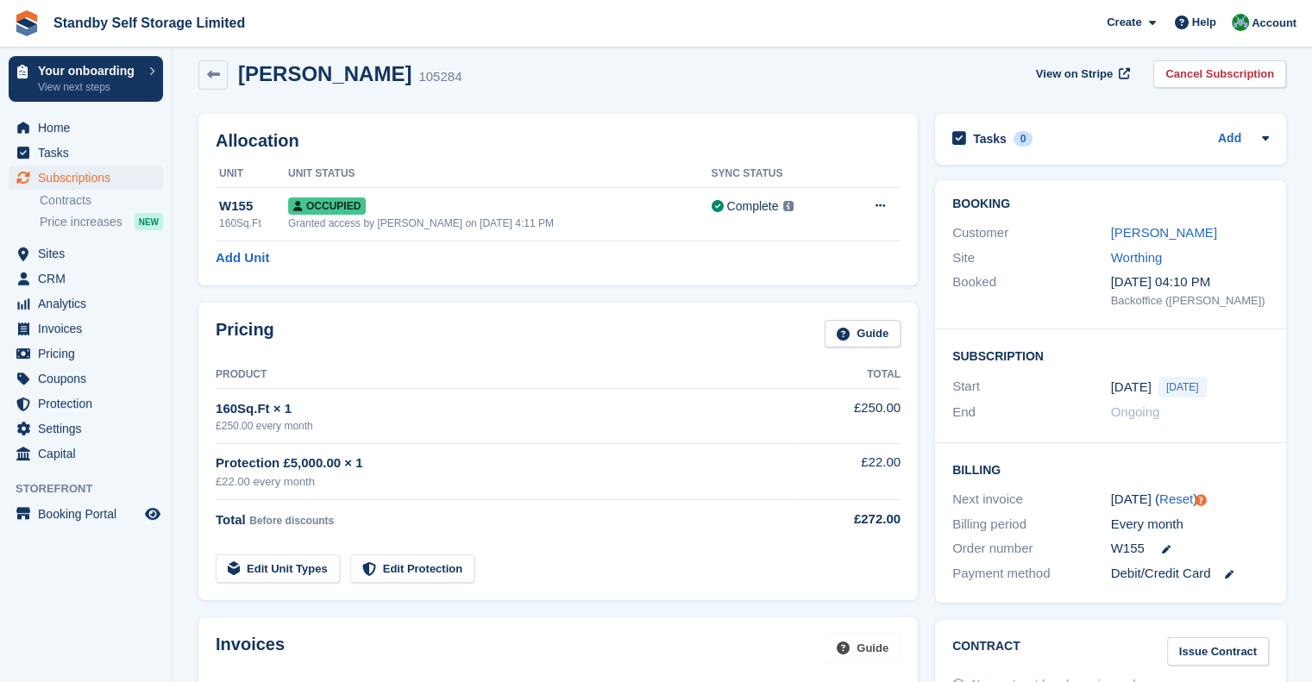
scroll to position [60, 0]
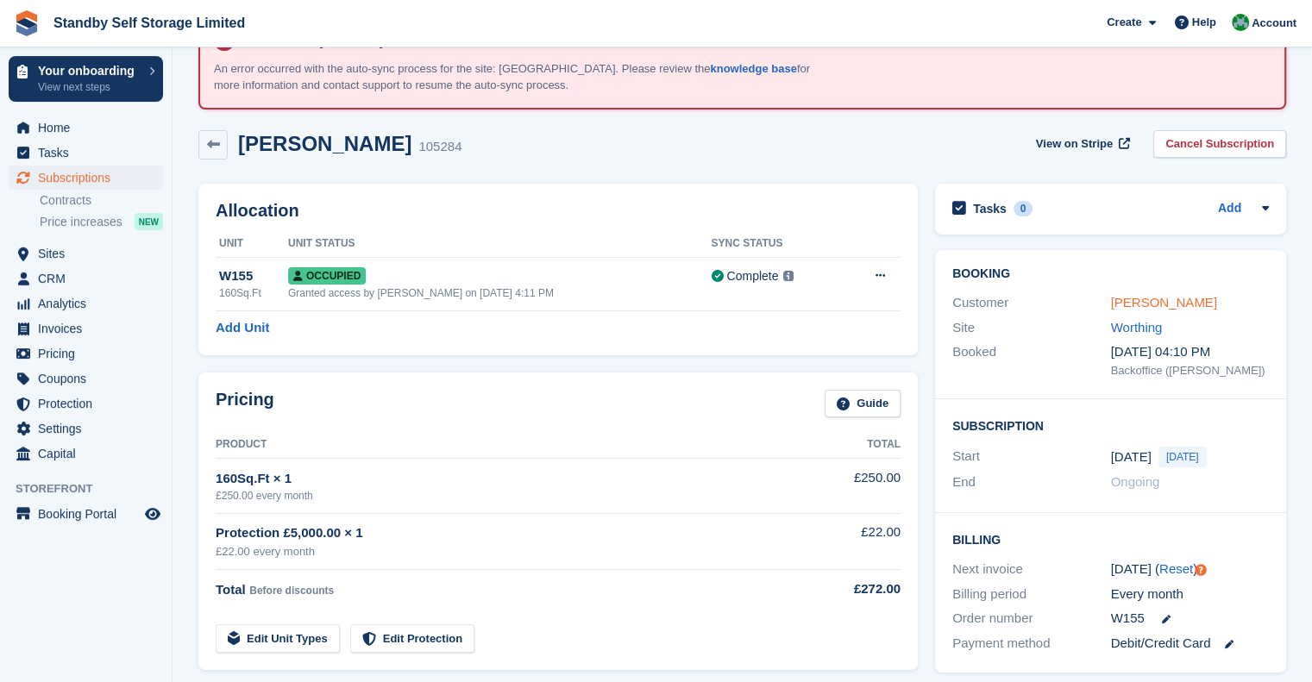
click at [1138, 296] on link "Linda Stevens" at bounding box center [1164, 302] width 106 height 15
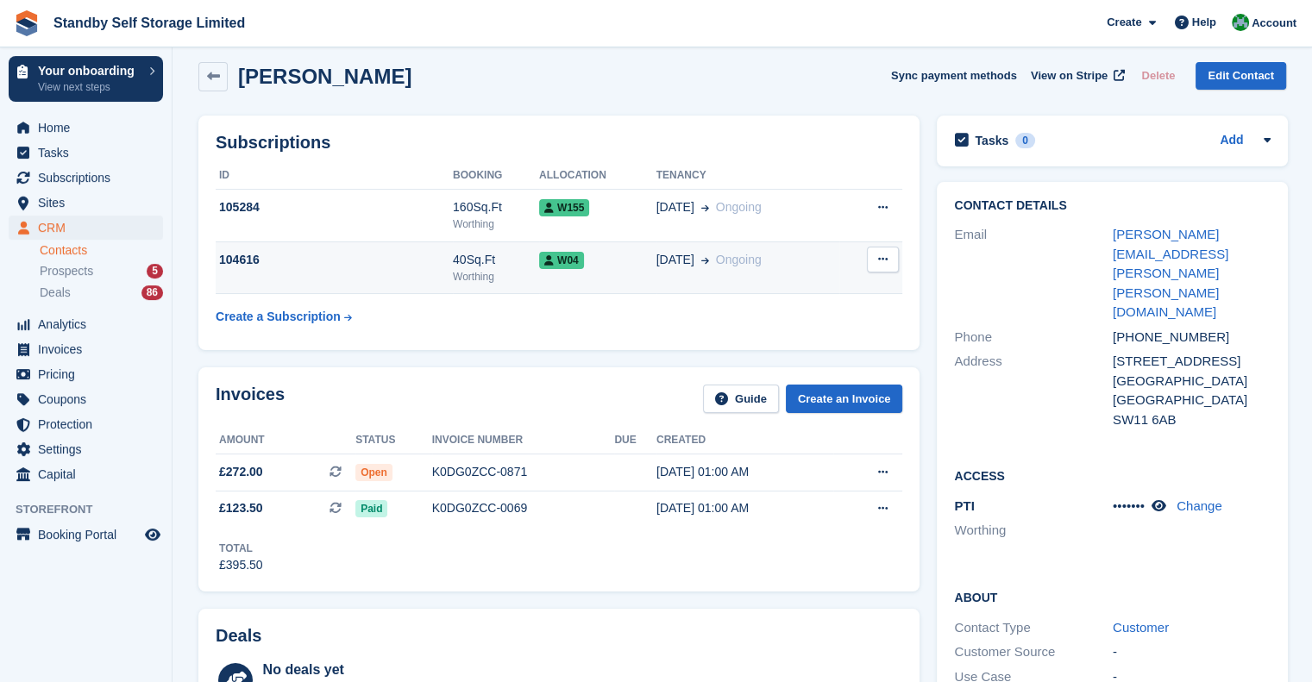
scroll to position [173, 0]
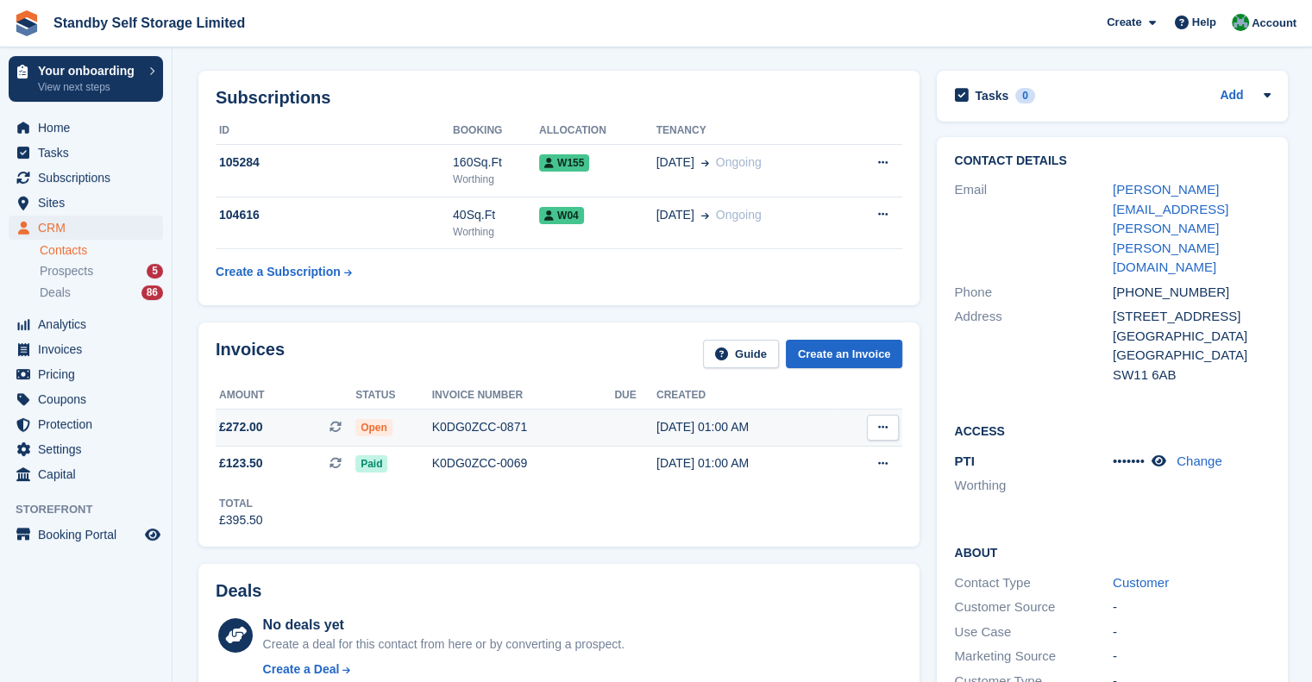
click at [883, 424] on icon at bounding box center [882, 427] width 9 height 11
click at [606, 358] on div "Invoices Guide Create an Invoice" at bounding box center [559, 359] width 687 height 39
click at [880, 430] on icon at bounding box center [882, 427] width 9 height 11
click at [849, 489] on p "View on Stripe" at bounding box center [816, 487] width 150 height 28
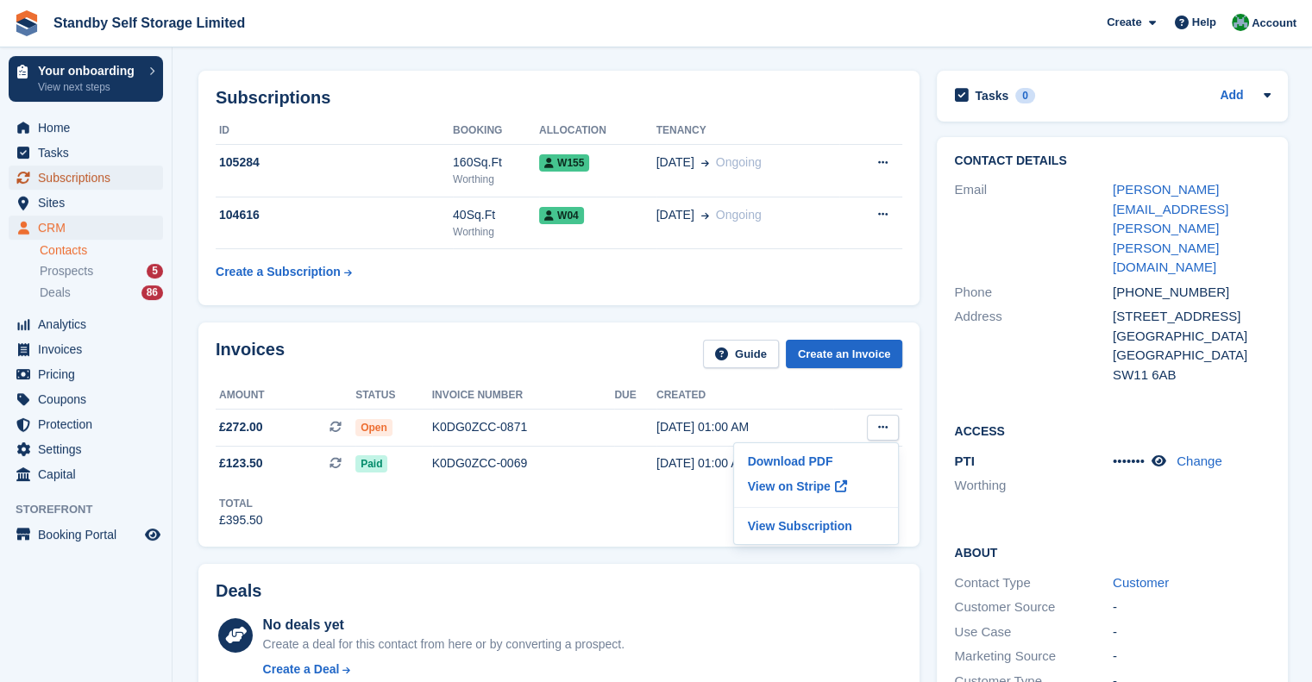
click at [121, 185] on span "Subscriptions" at bounding box center [90, 178] width 104 height 24
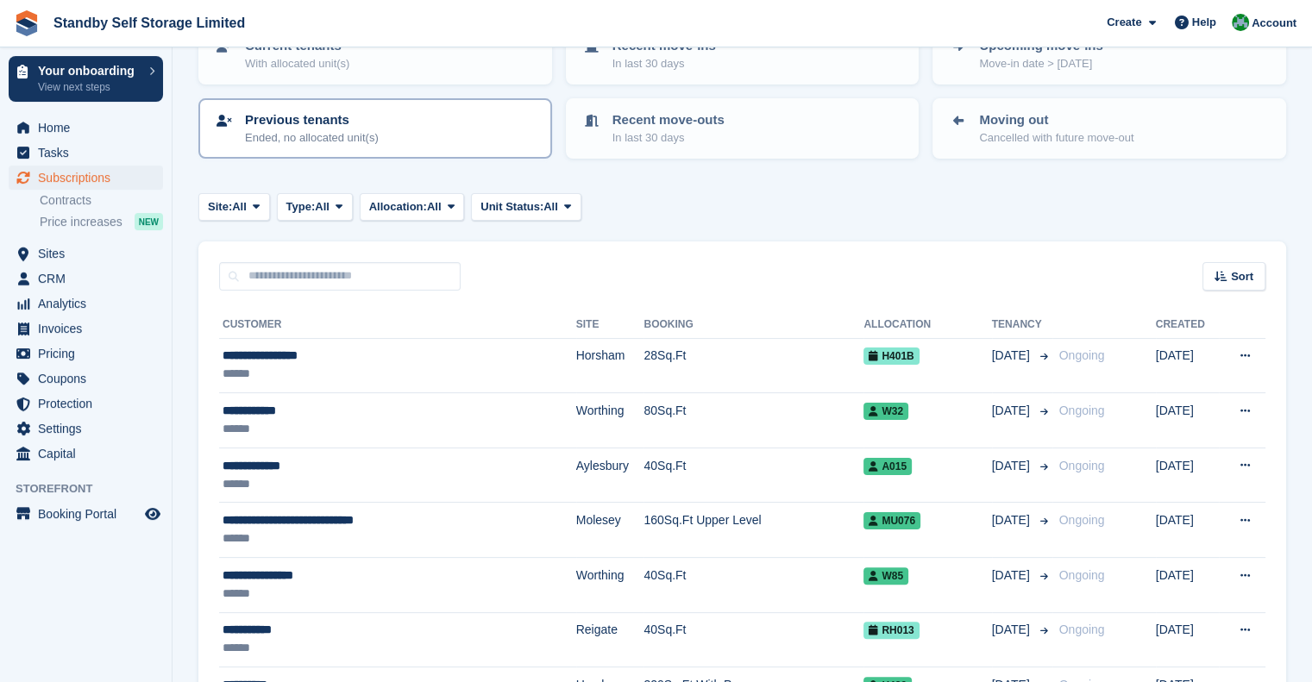
scroll to position [259, 0]
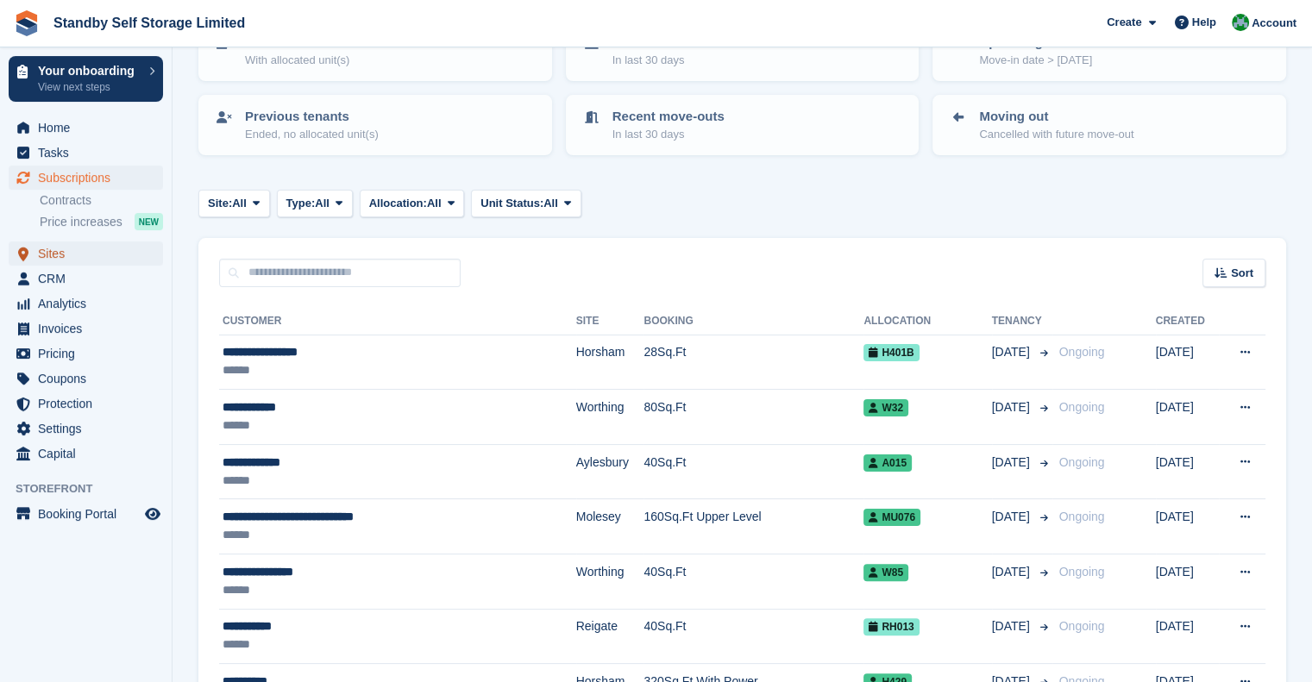
click at [72, 258] on span "Sites" at bounding box center [90, 254] width 104 height 24
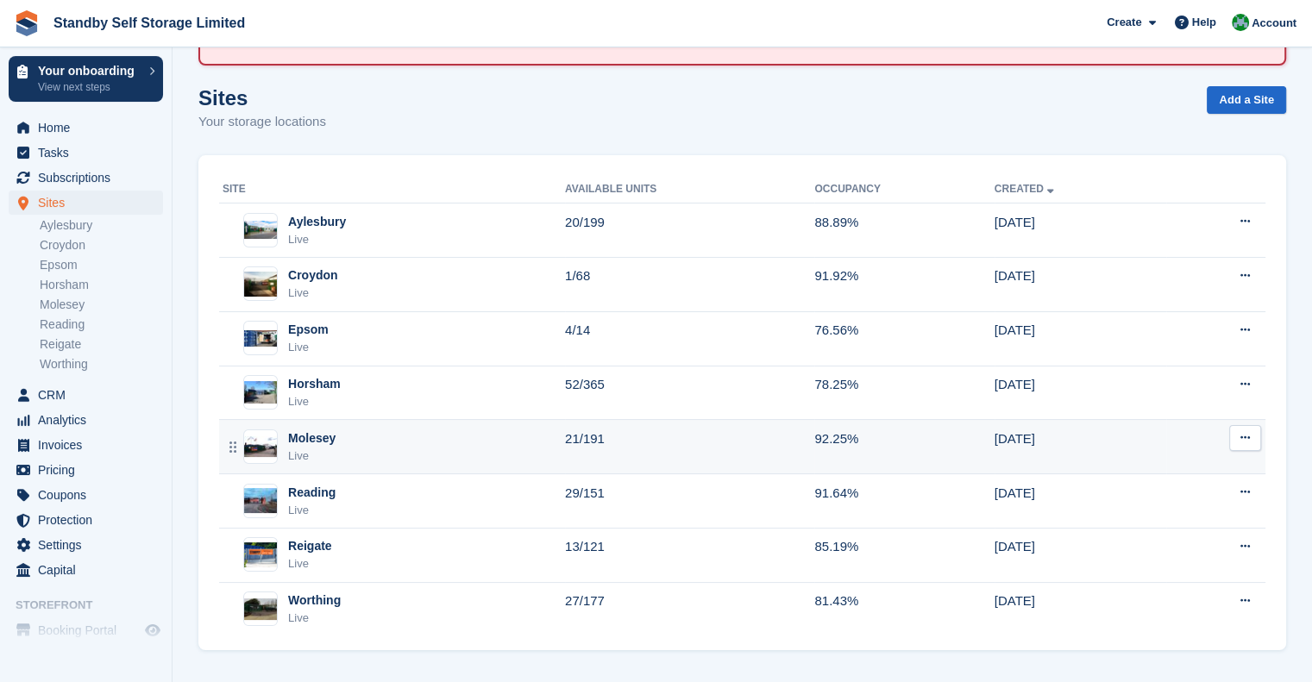
scroll to position [105, 0]
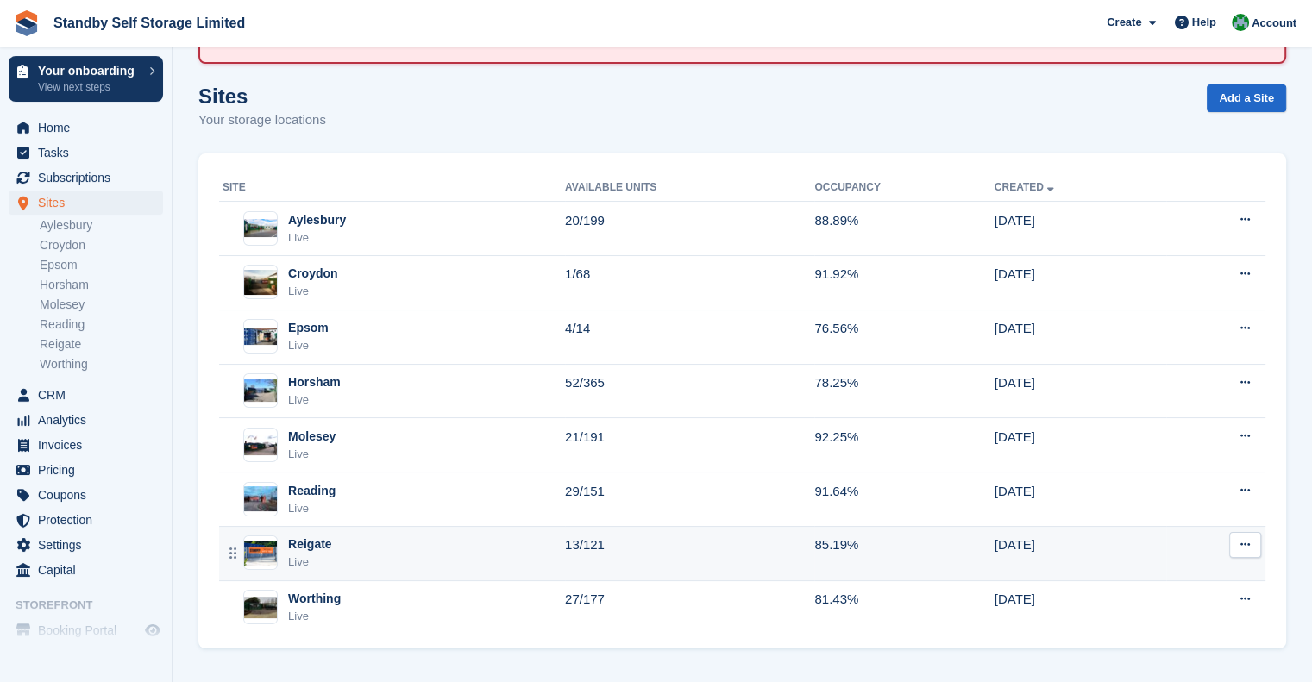
click at [350, 558] on div "Reigate Live" at bounding box center [394, 553] width 342 height 35
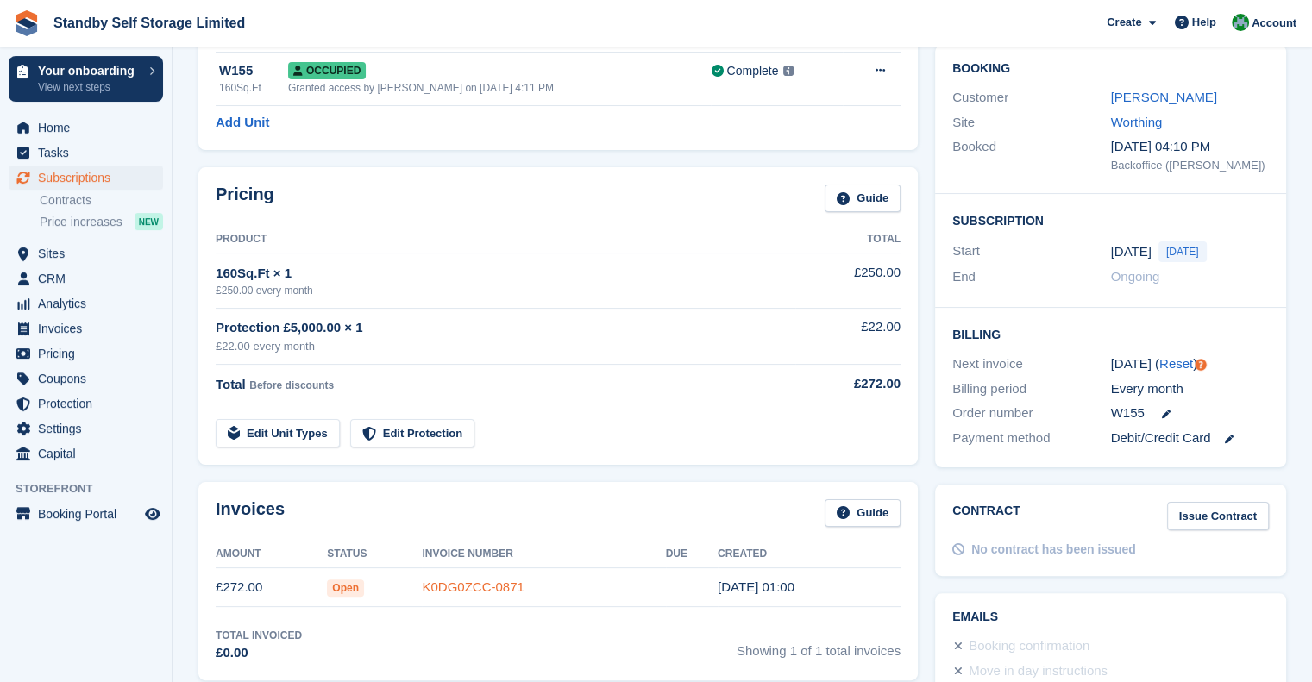
scroll to position [405, 0]
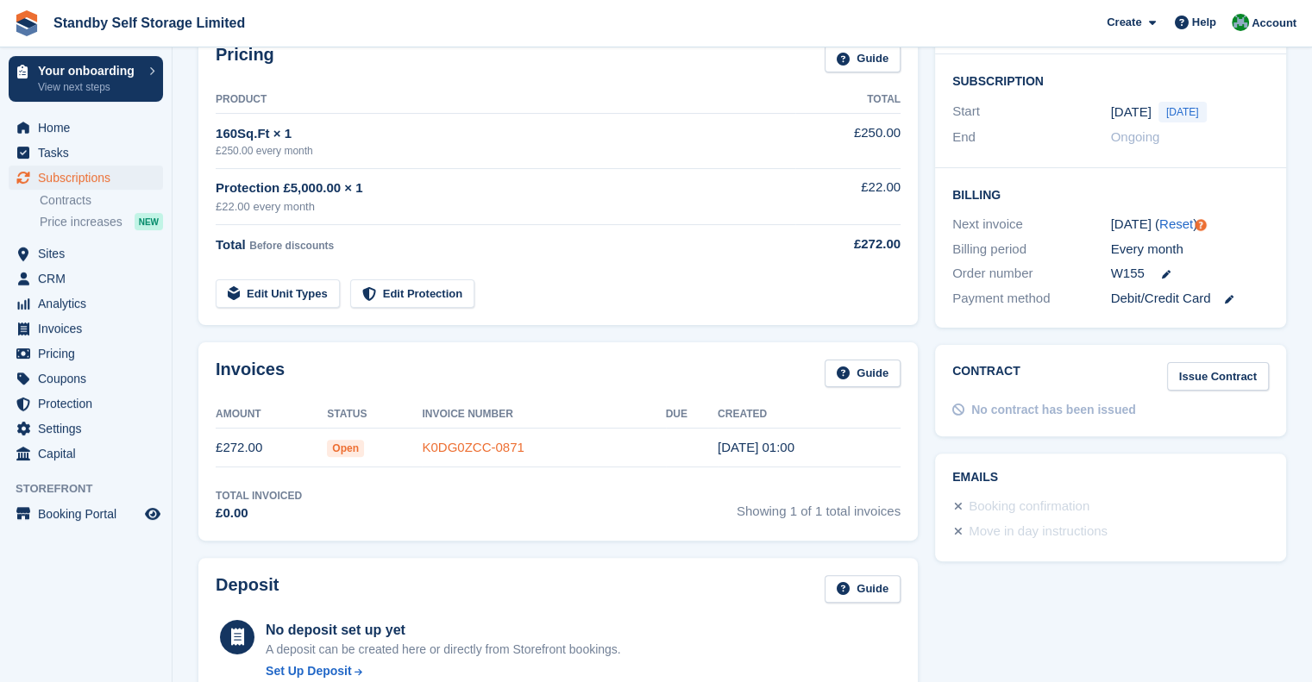
click at [436, 449] on link "K0DG0ZCC-0871" at bounding box center [473, 447] width 102 height 15
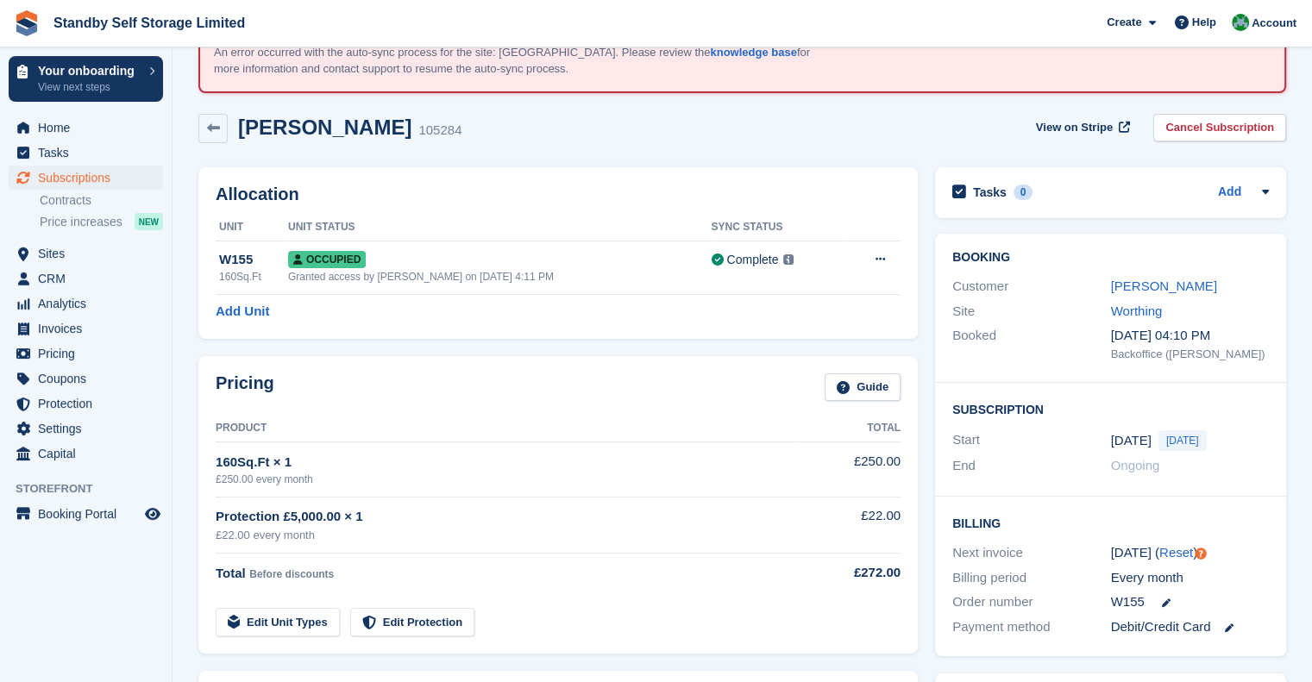
scroll to position [60, 0]
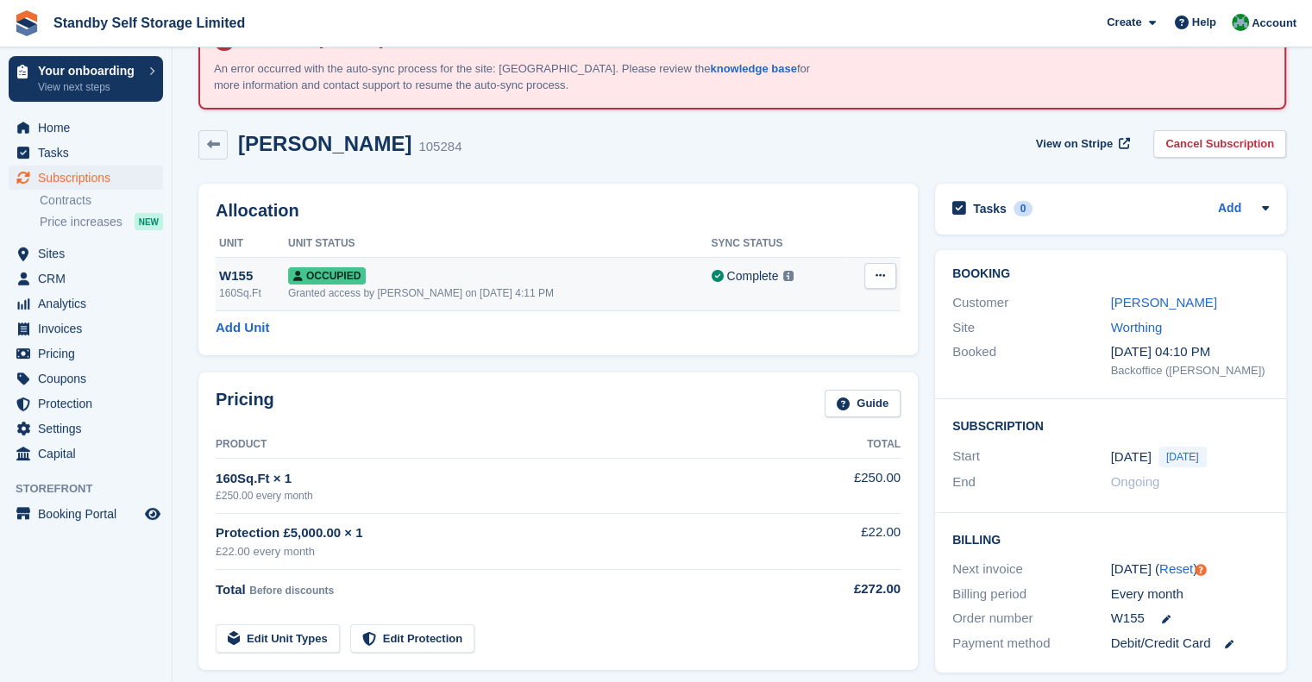
click at [876, 273] on icon at bounding box center [880, 275] width 9 height 11
click at [439, 278] on div "Occupied" at bounding box center [500, 276] width 424 height 18
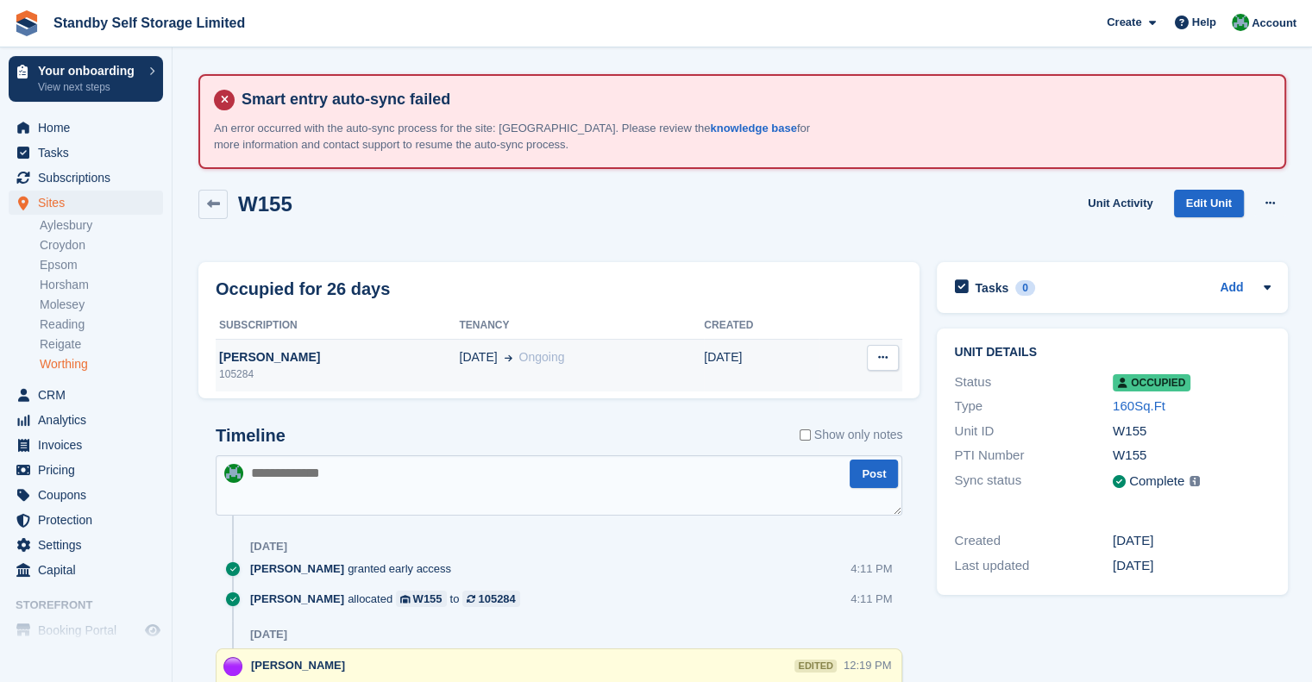
click at [550, 355] on div "27 Sep Ongoing" at bounding box center [581, 357] width 245 height 18
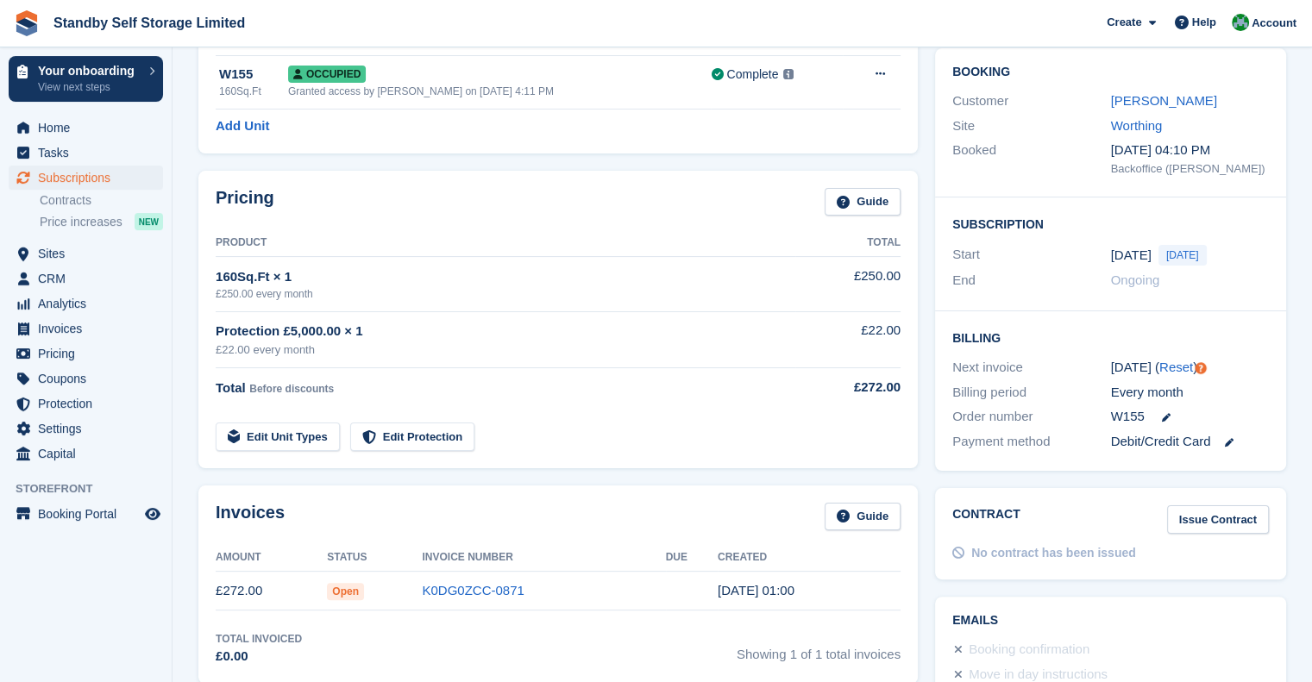
scroll to position [259, 0]
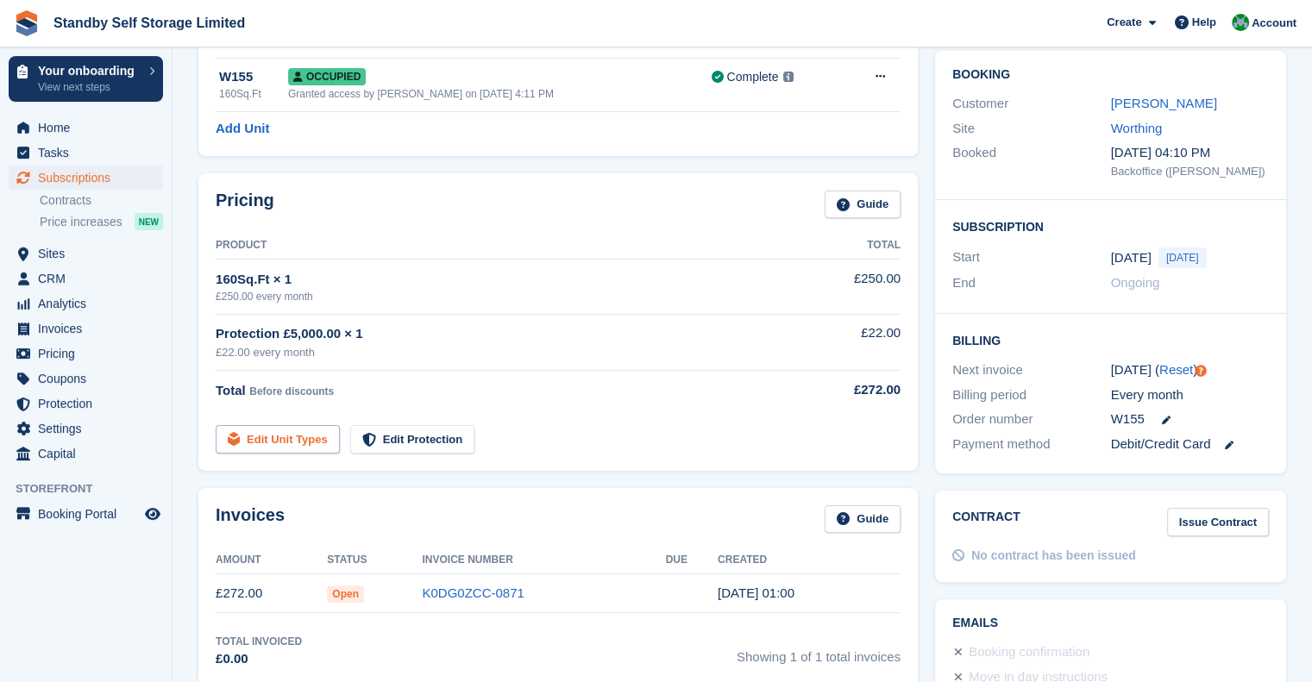
click at [277, 436] on link "Edit Unit Types" at bounding box center [278, 439] width 124 height 28
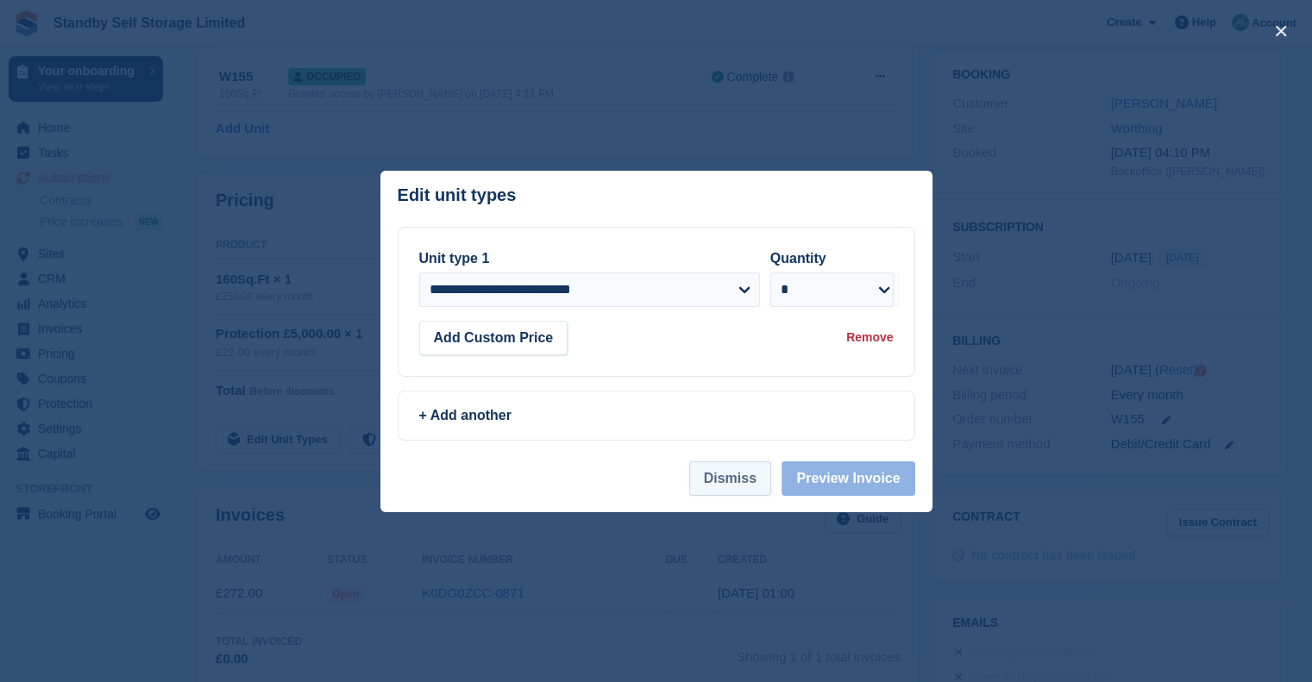
click at [734, 482] on button "Dismiss" at bounding box center [730, 478] width 82 height 35
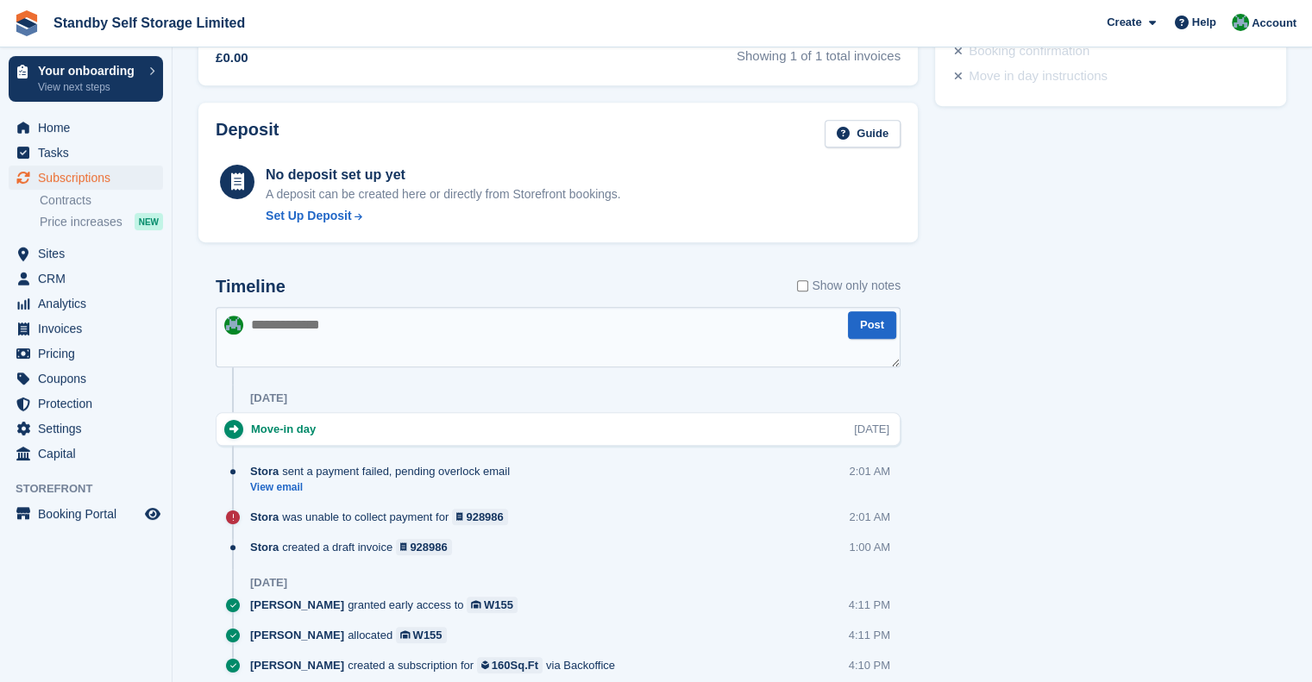
scroll to position [922, 0]
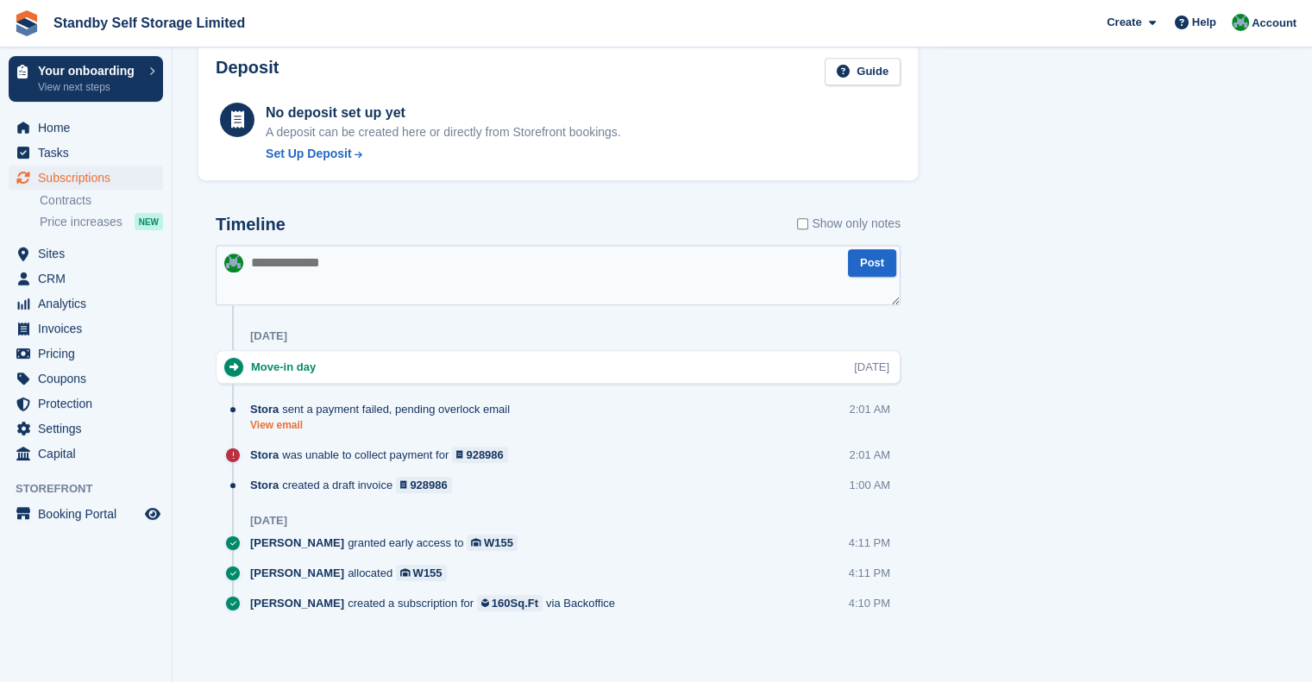
click at [282, 424] on link "View email" at bounding box center [384, 425] width 268 height 15
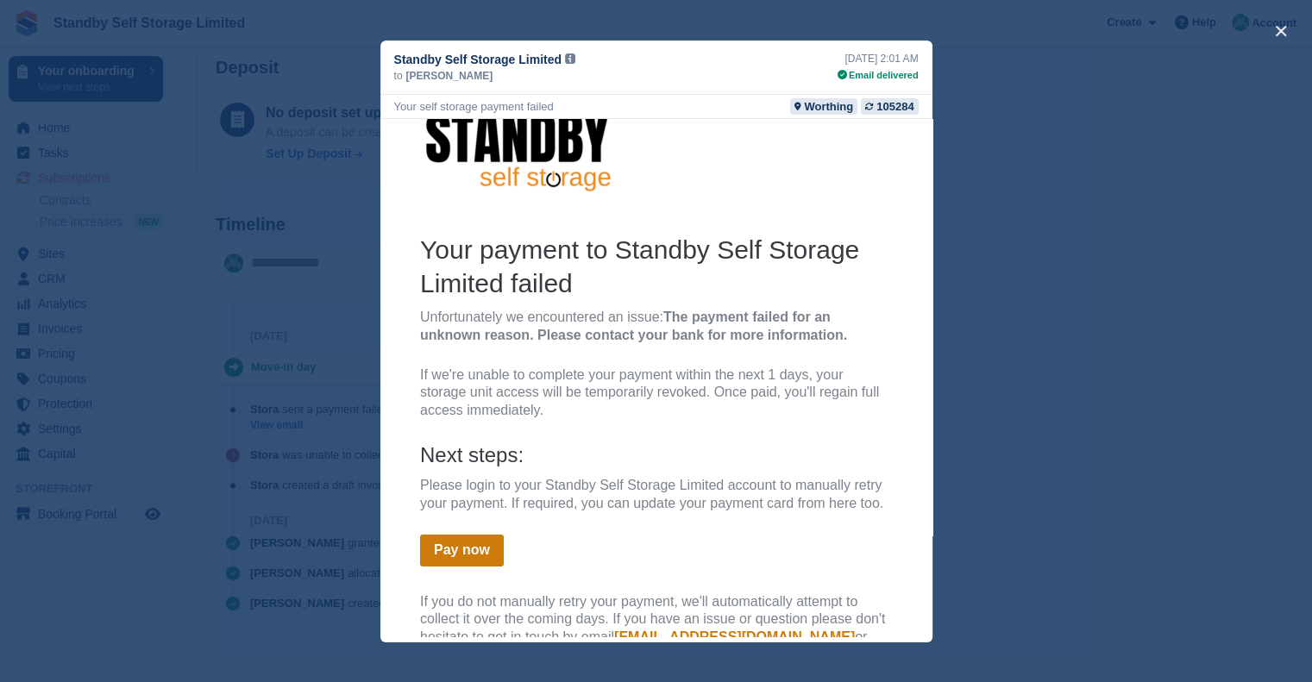
scroll to position [0, 0]
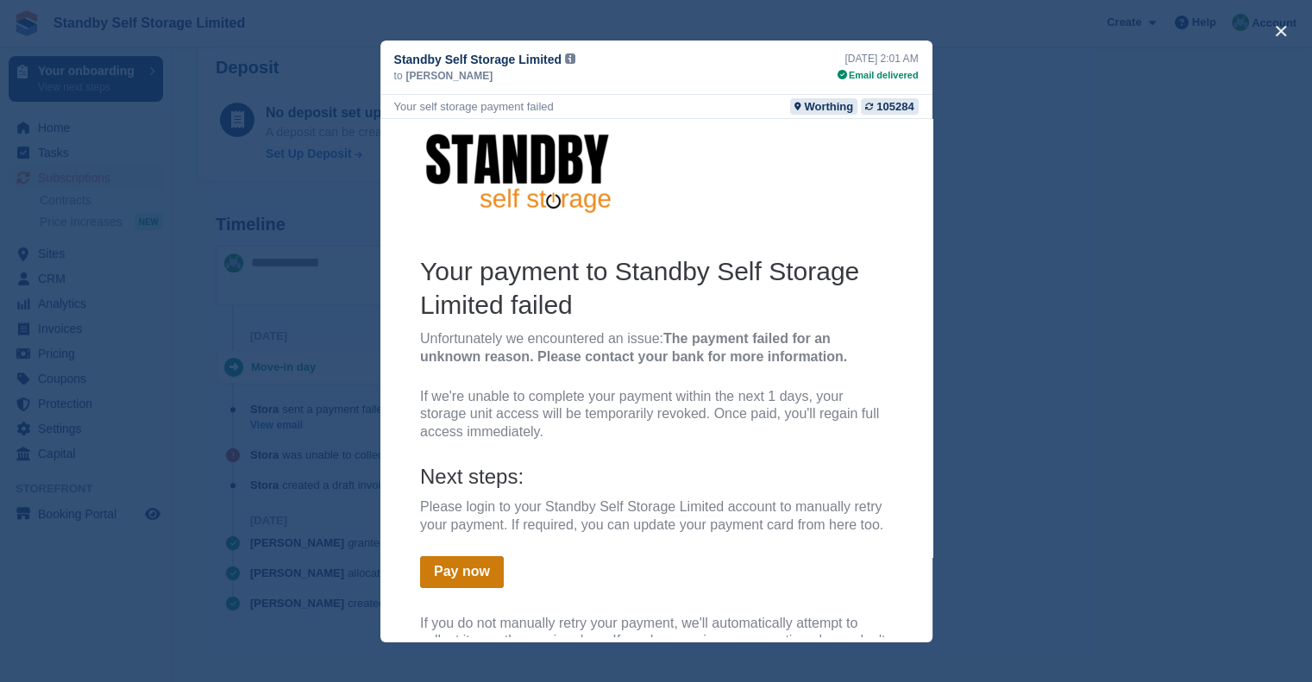
click at [997, 387] on div "close" at bounding box center [656, 341] width 1312 height 682
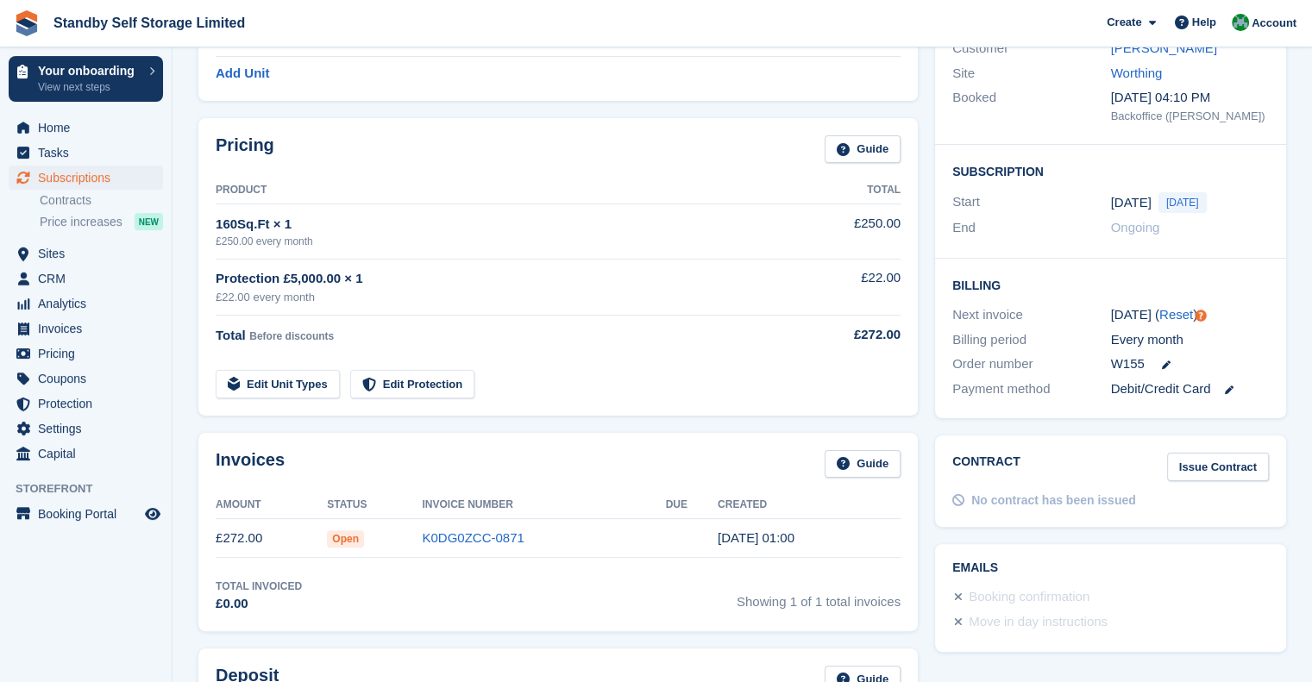
scroll to position [232, 0]
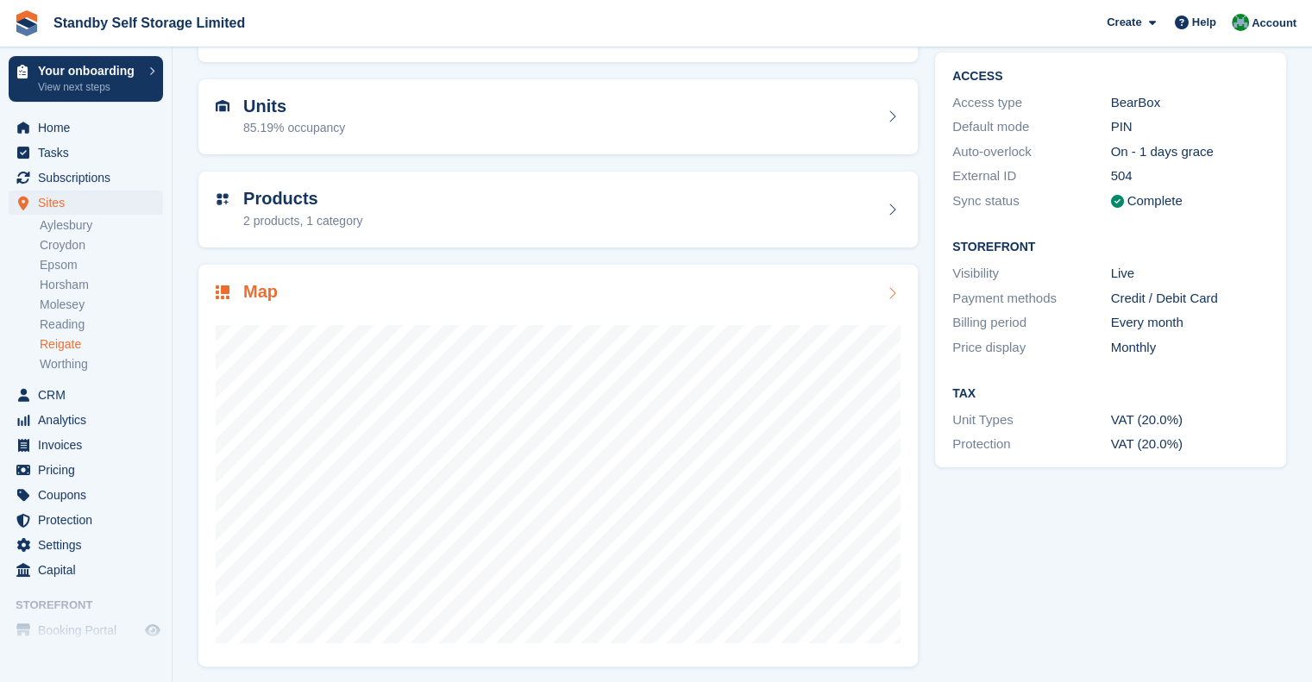
scroll to position [260, 0]
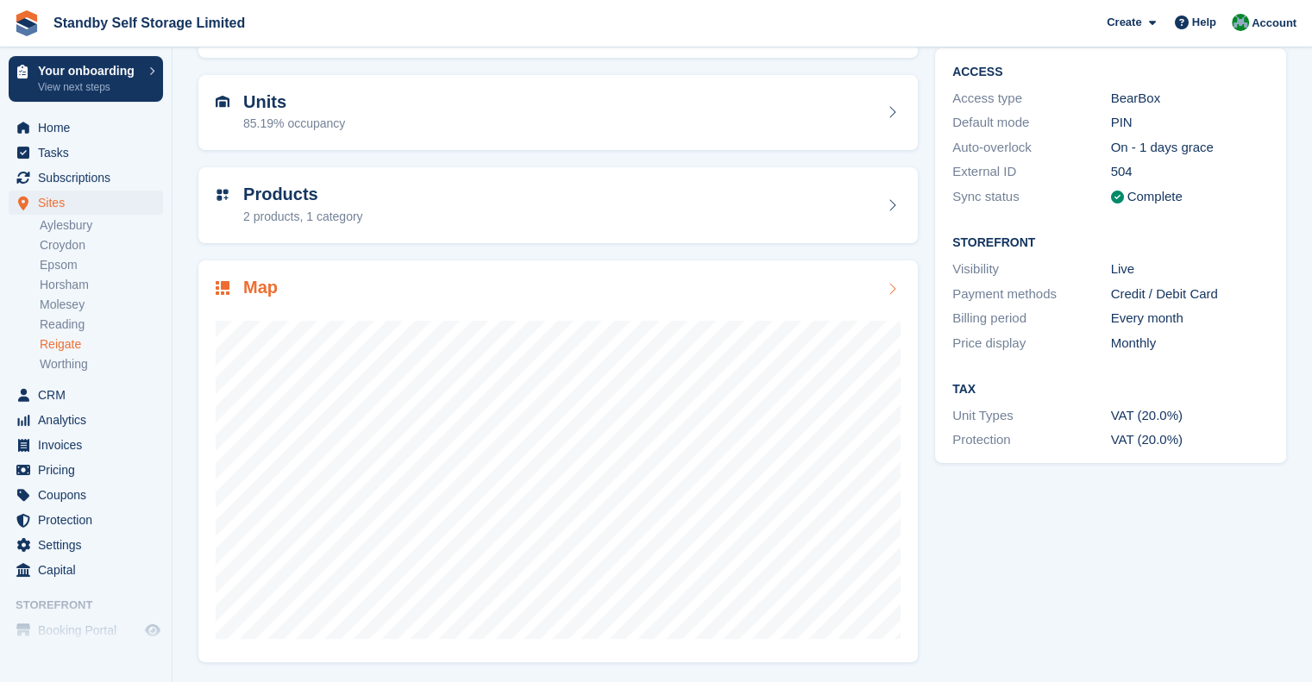
click at [348, 280] on div "Map" at bounding box center [558, 289] width 685 height 23
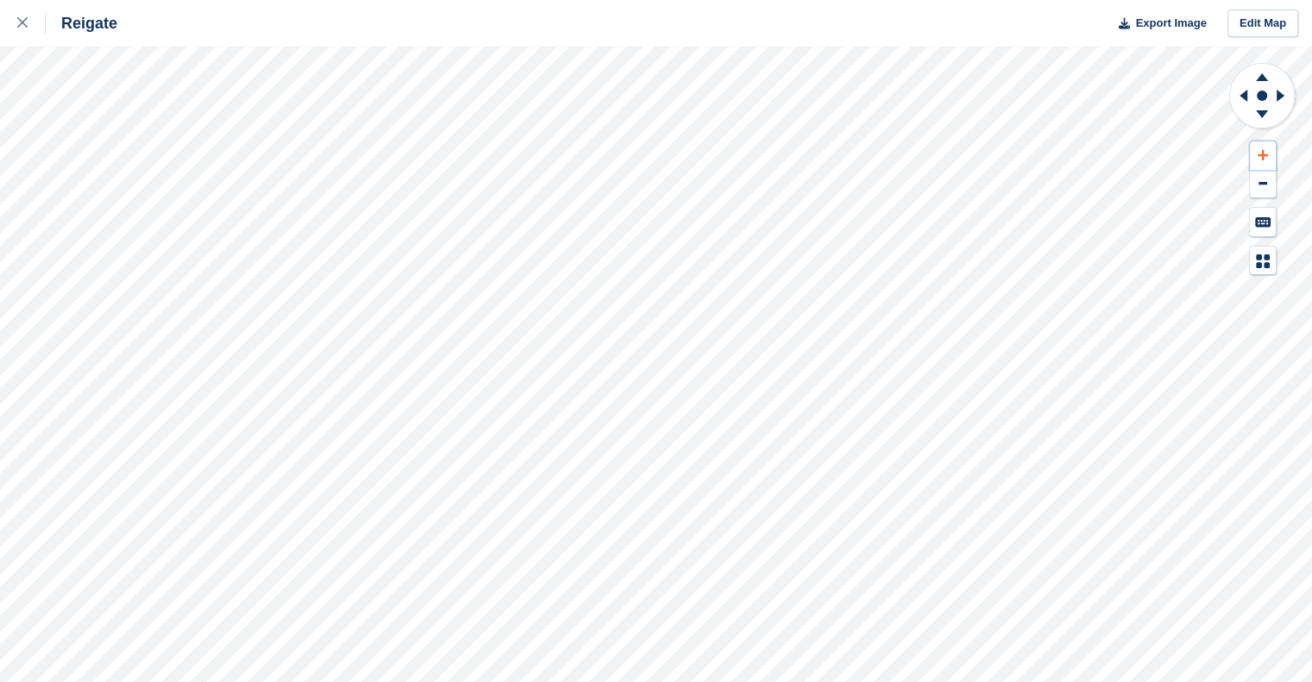
click at [1264, 149] on icon at bounding box center [1263, 155] width 10 height 12
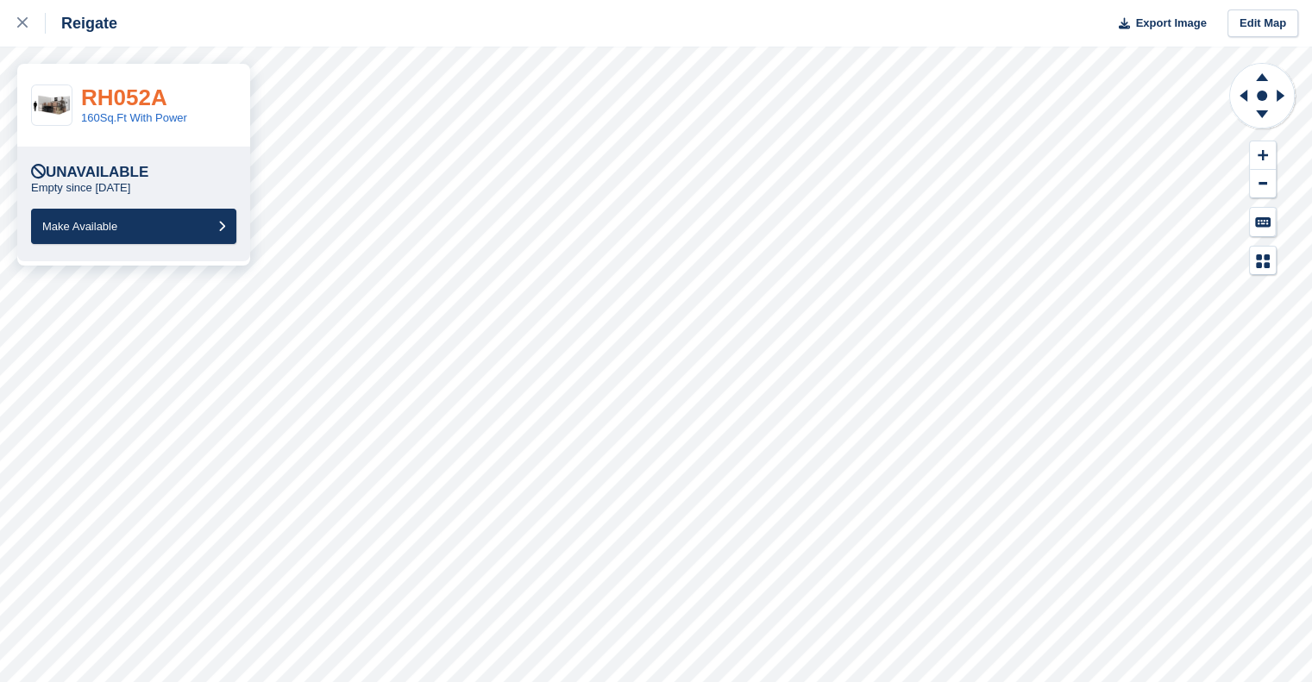
click at [112, 105] on link "RH052A" at bounding box center [124, 98] width 86 height 26
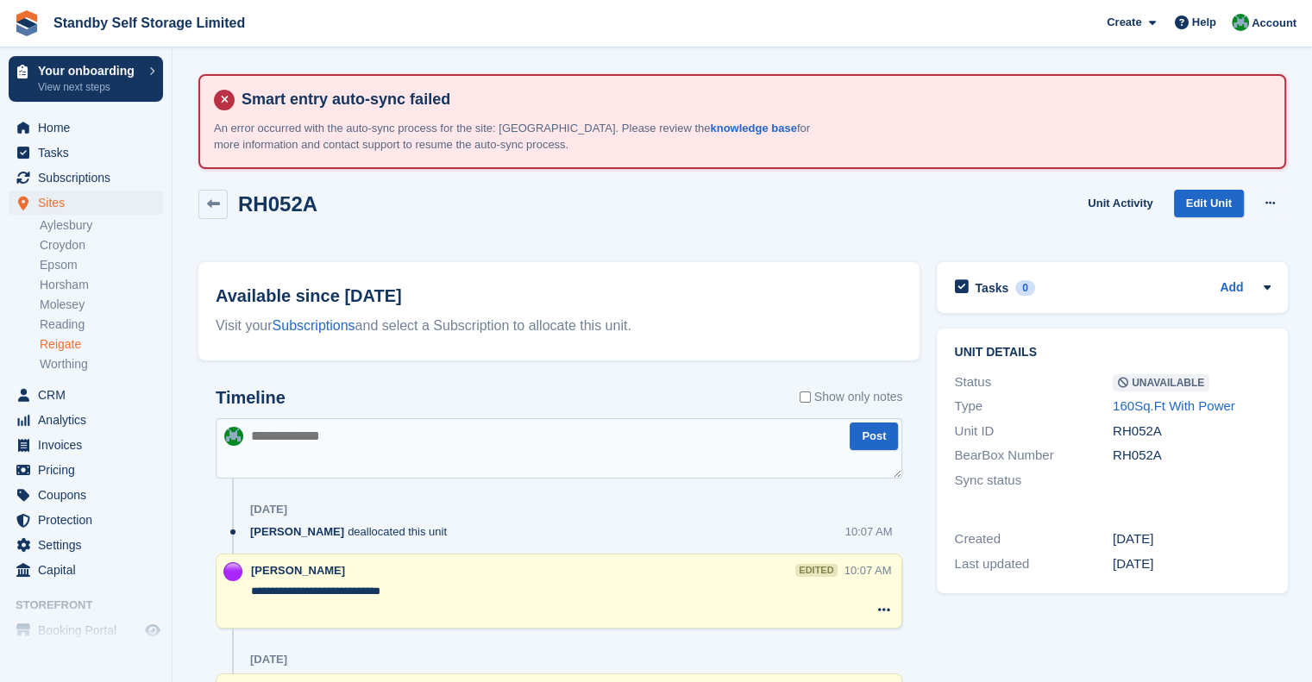
click at [73, 345] on link "Reigate" at bounding box center [101, 344] width 123 height 16
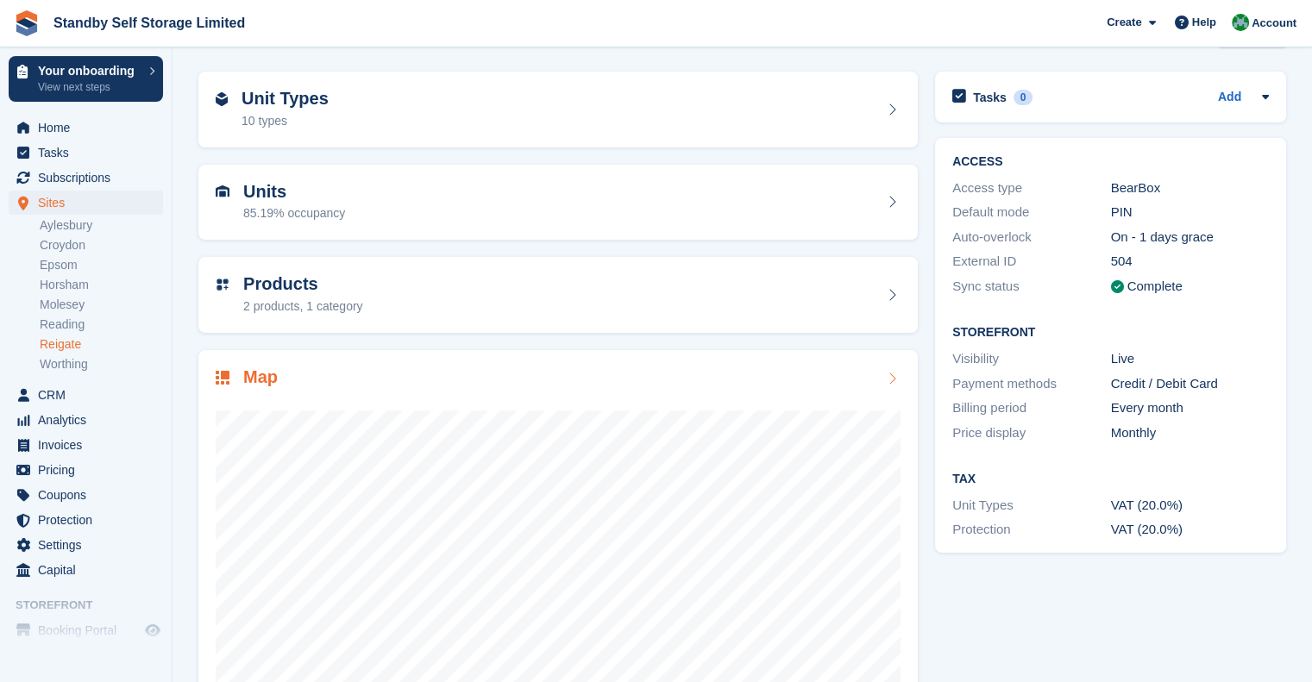
scroll to position [173, 0]
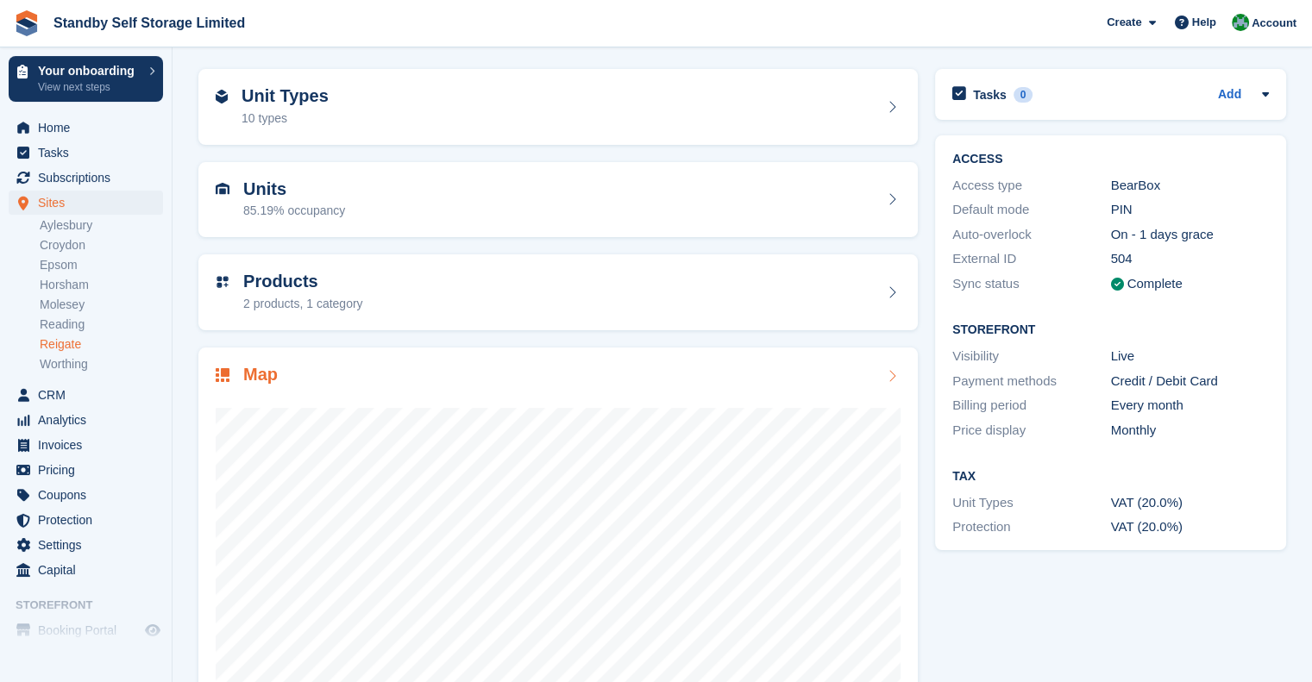
click at [304, 367] on div "Map" at bounding box center [558, 376] width 685 height 23
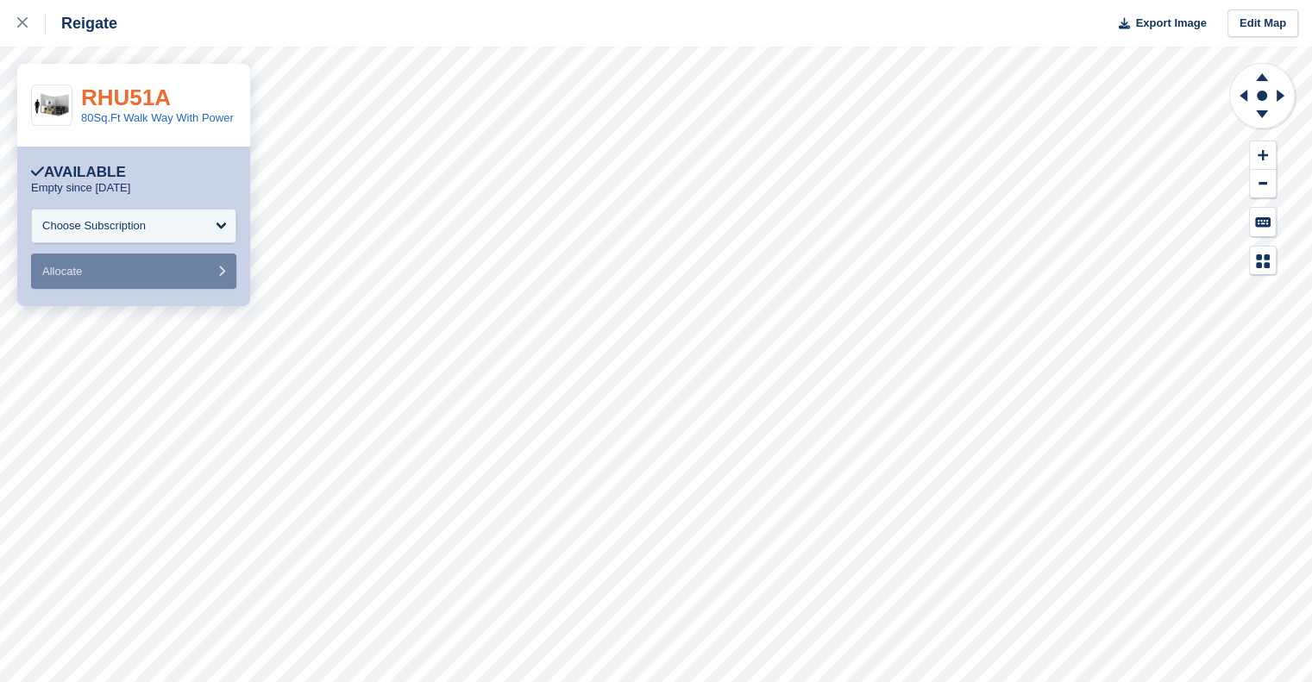
click at [135, 96] on link "RHU51A" at bounding box center [126, 98] width 90 height 26
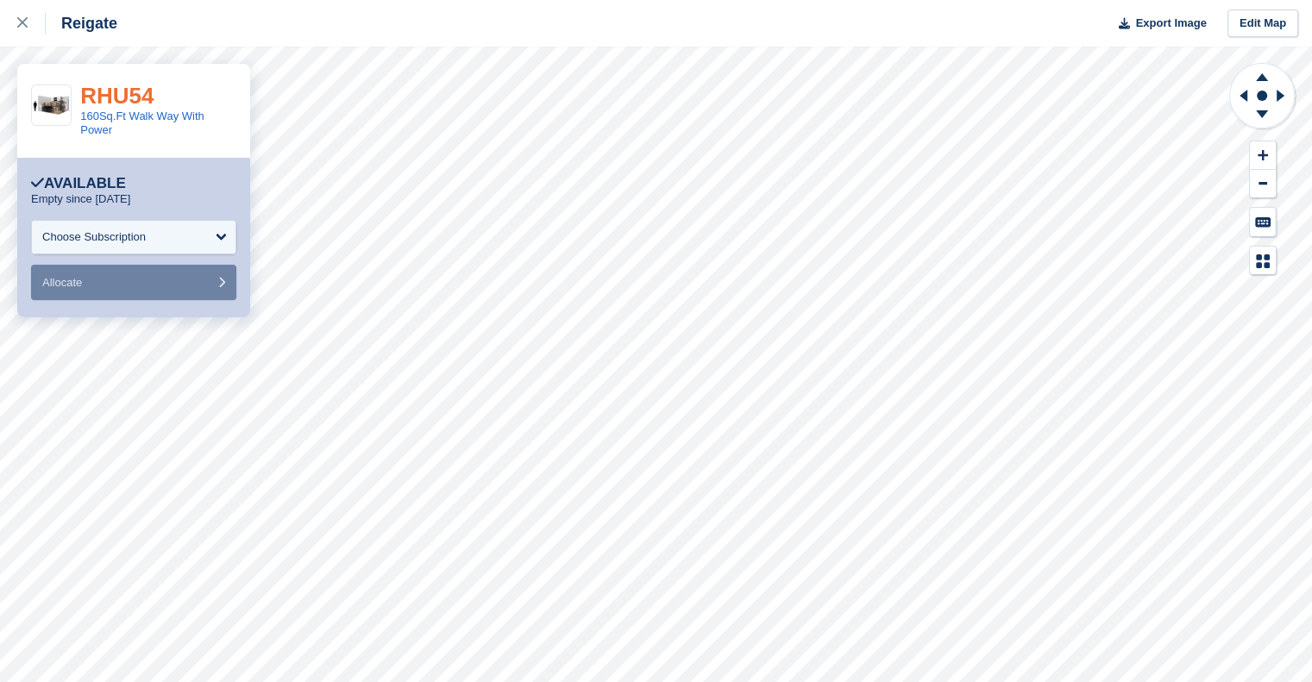
click at [135, 102] on link "RHU54" at bounding box center [116, 96] width 73 height 26
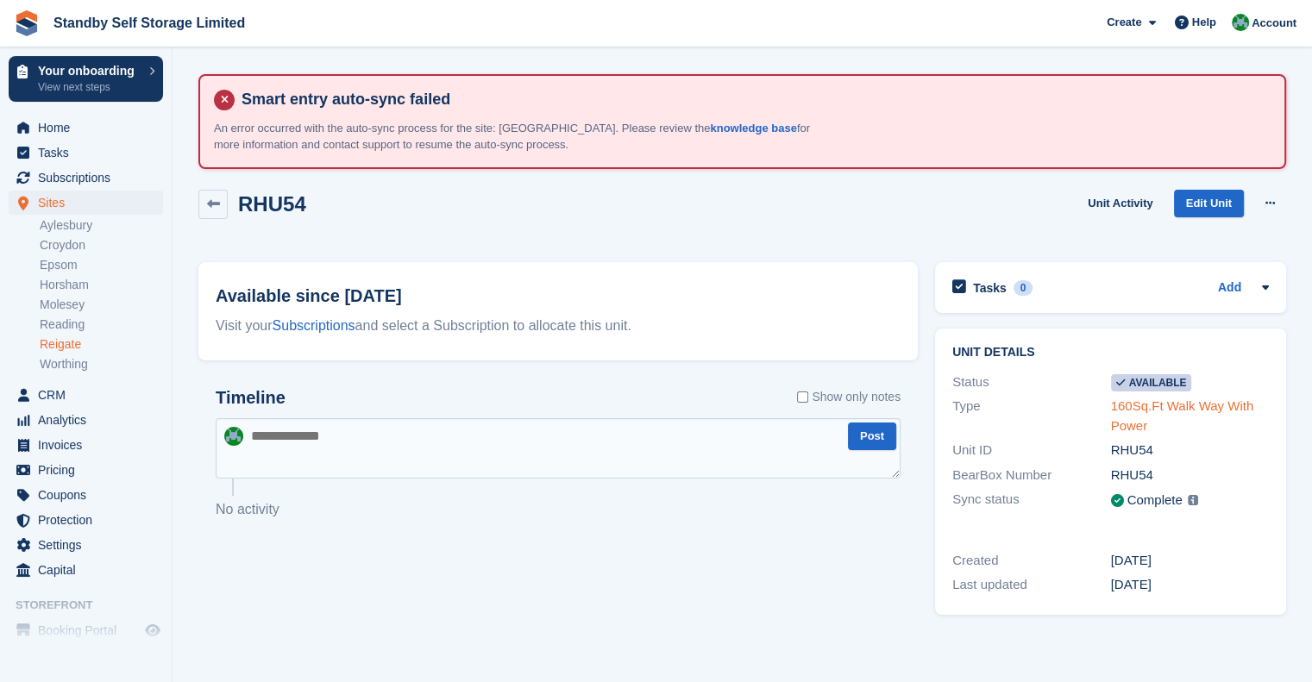
click at [1142, 410] on link "160Sq.Ft Walk Way With Power" at bounding box center [1182, 416] width 143 height 35
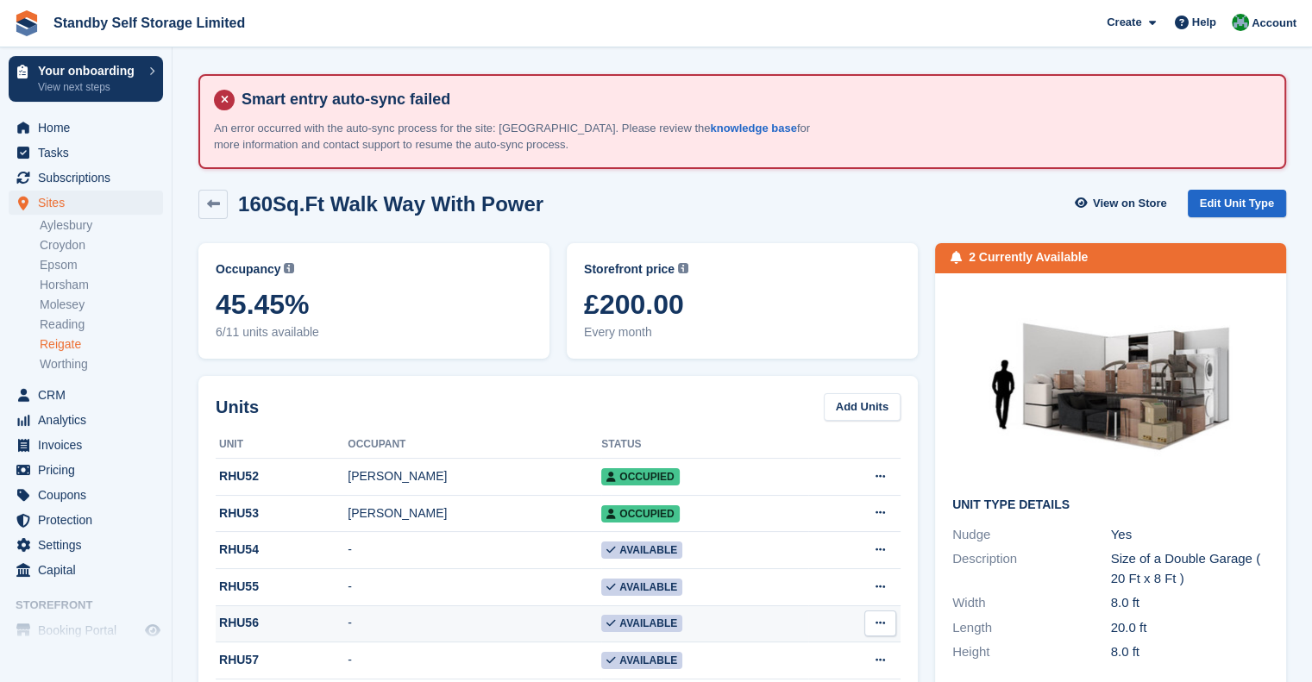
scroll to position [86, 0]
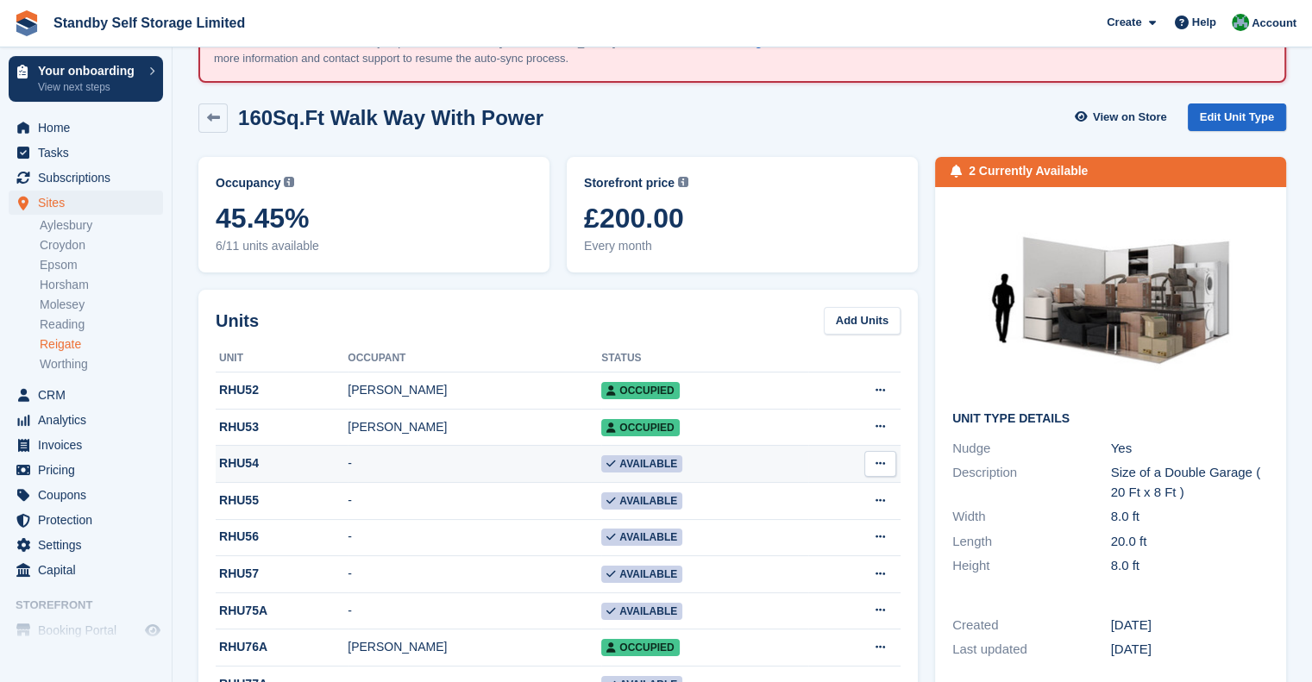
drag, startPoint x: 383, startPoint y: 461, endPoint x: 383, endPoint y: 474, distance: 12.9
click at [383, 464] on td "-" at bounding box center [475, 464] width 254 height 37
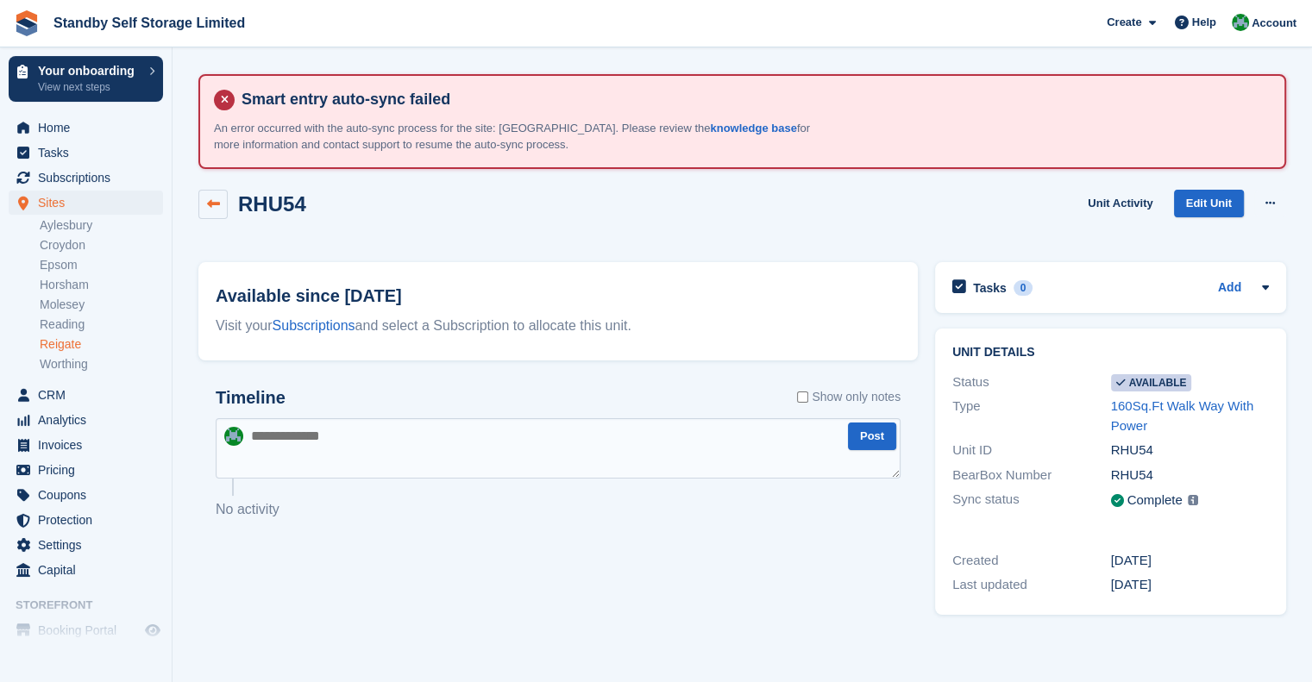
click at [207, 200] on icon at bounding box center [213, 204] width 13 height 13
